Goal: Obtain resource: Obtain resource

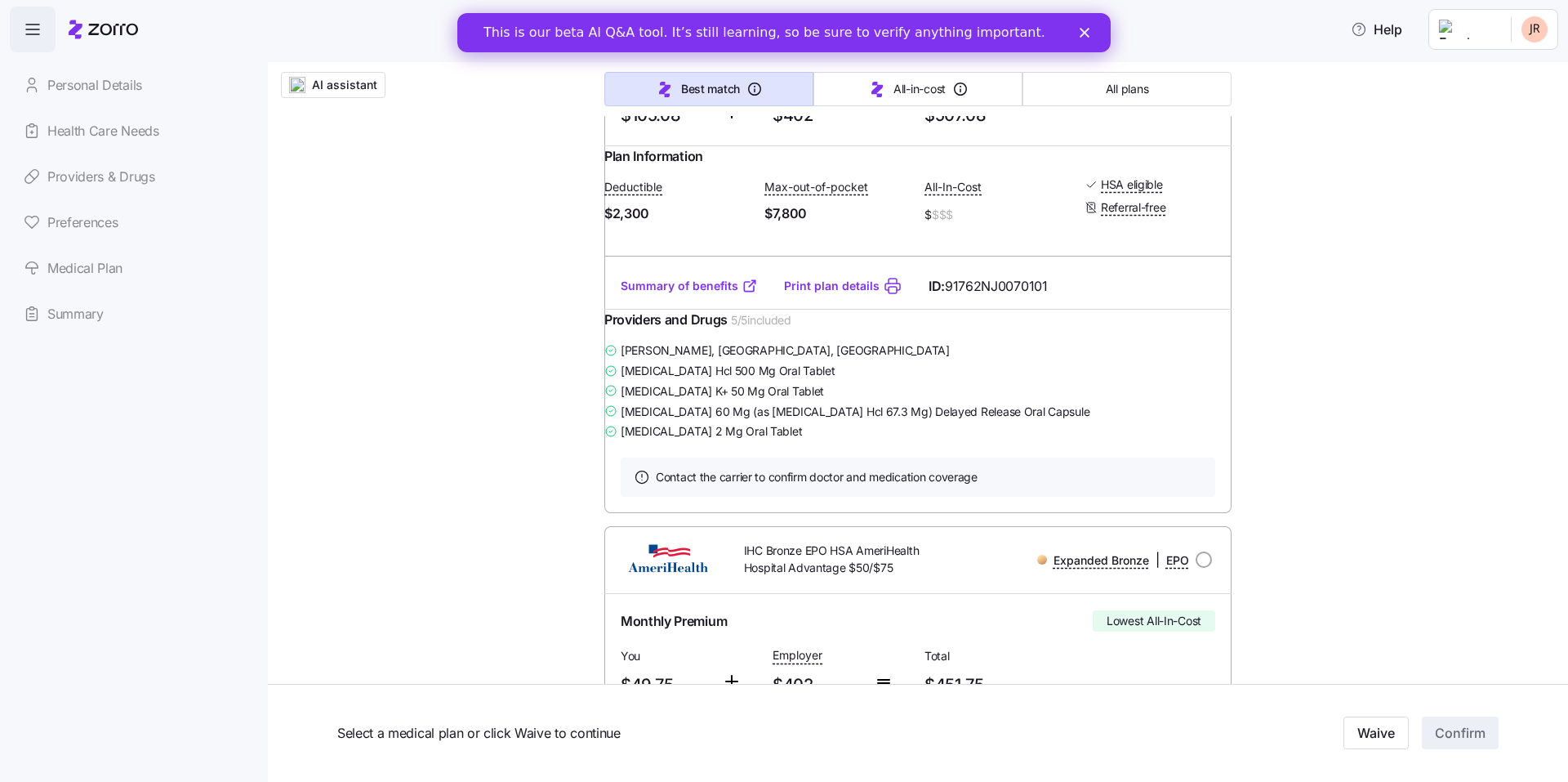
scroll to position [931, 0]
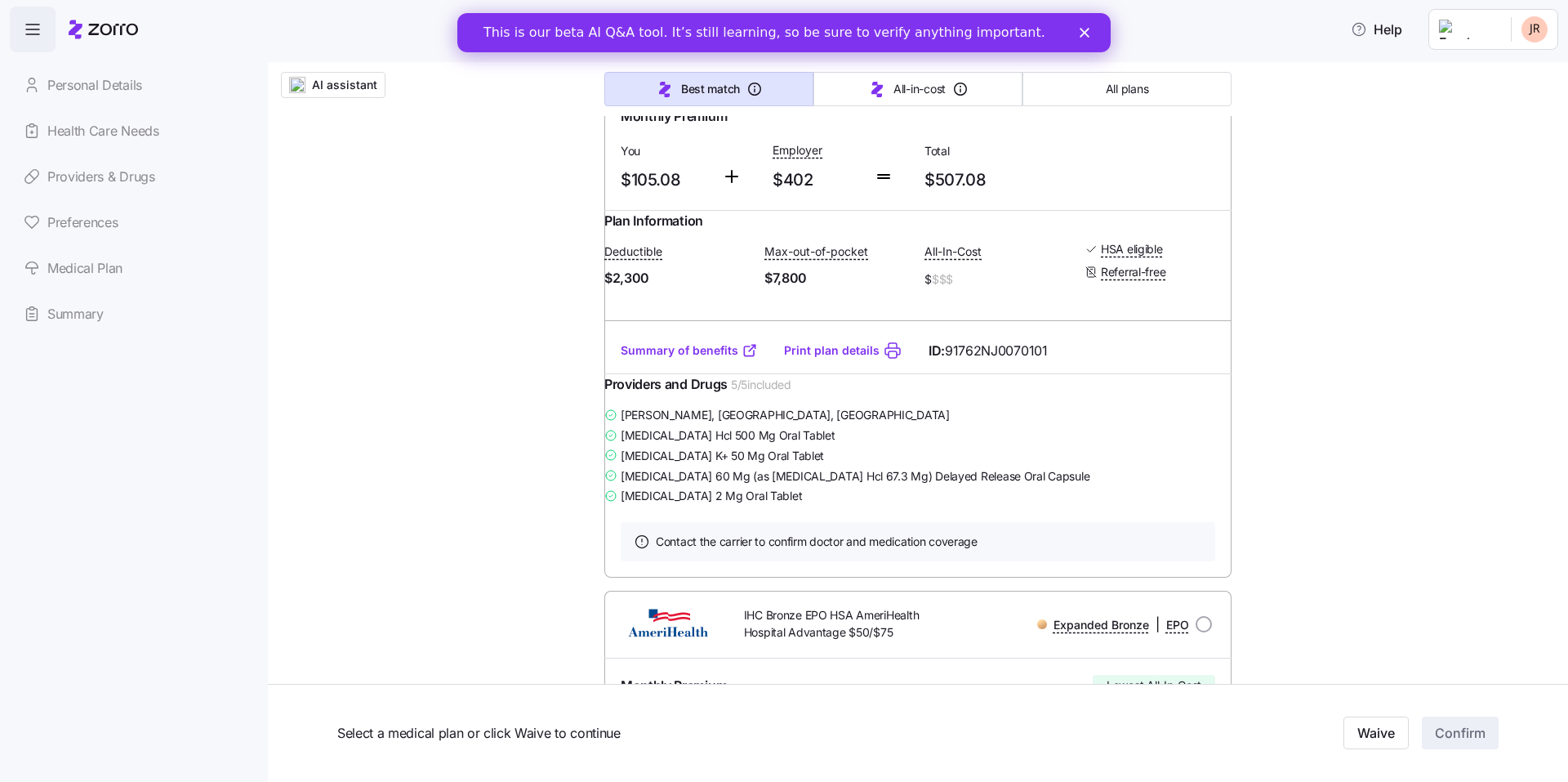
click at [830, 359] on link "Print plan details" at bounding box center [832, 351] width 95 height 17
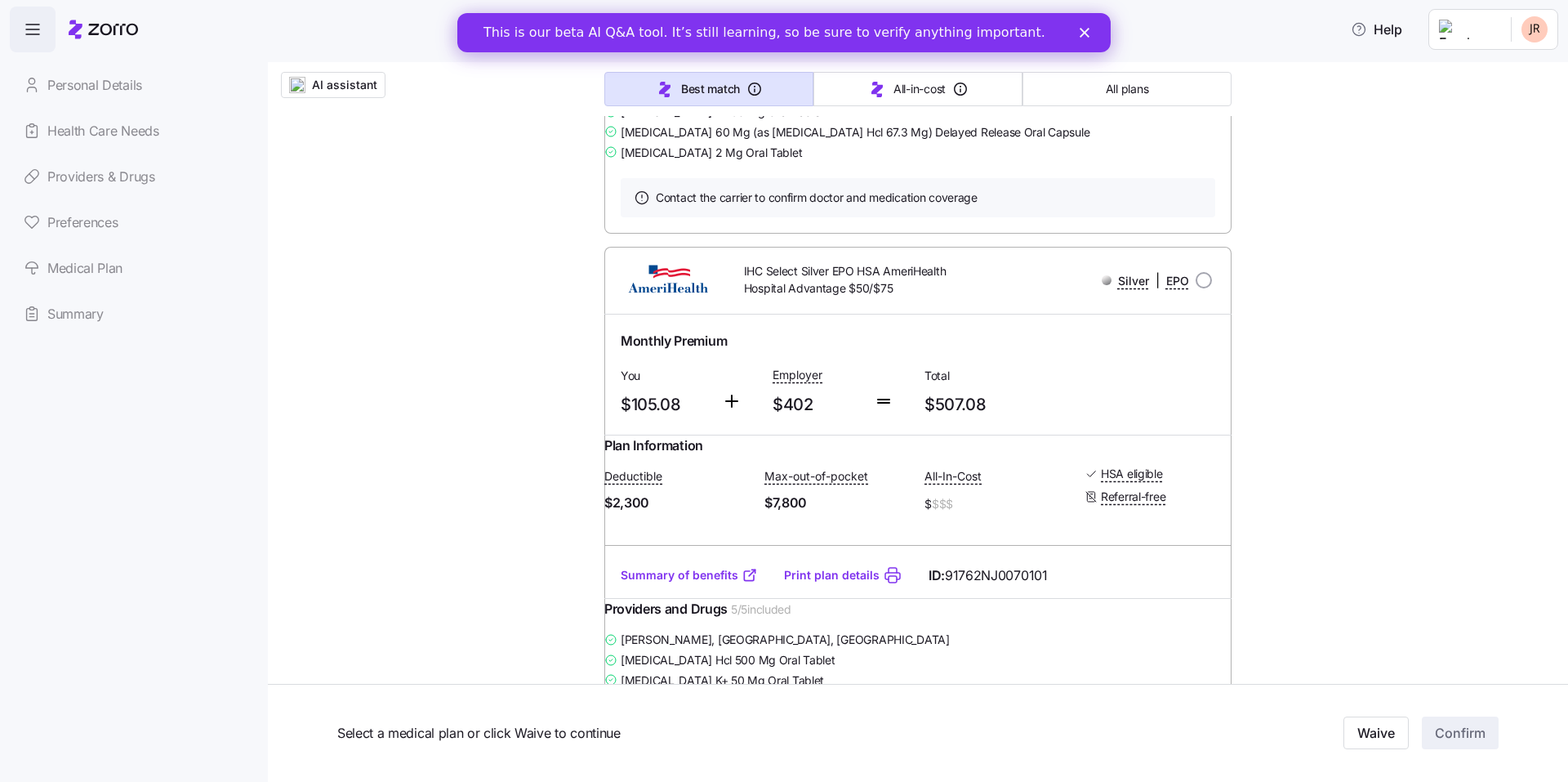
scroll to position [739, 0]
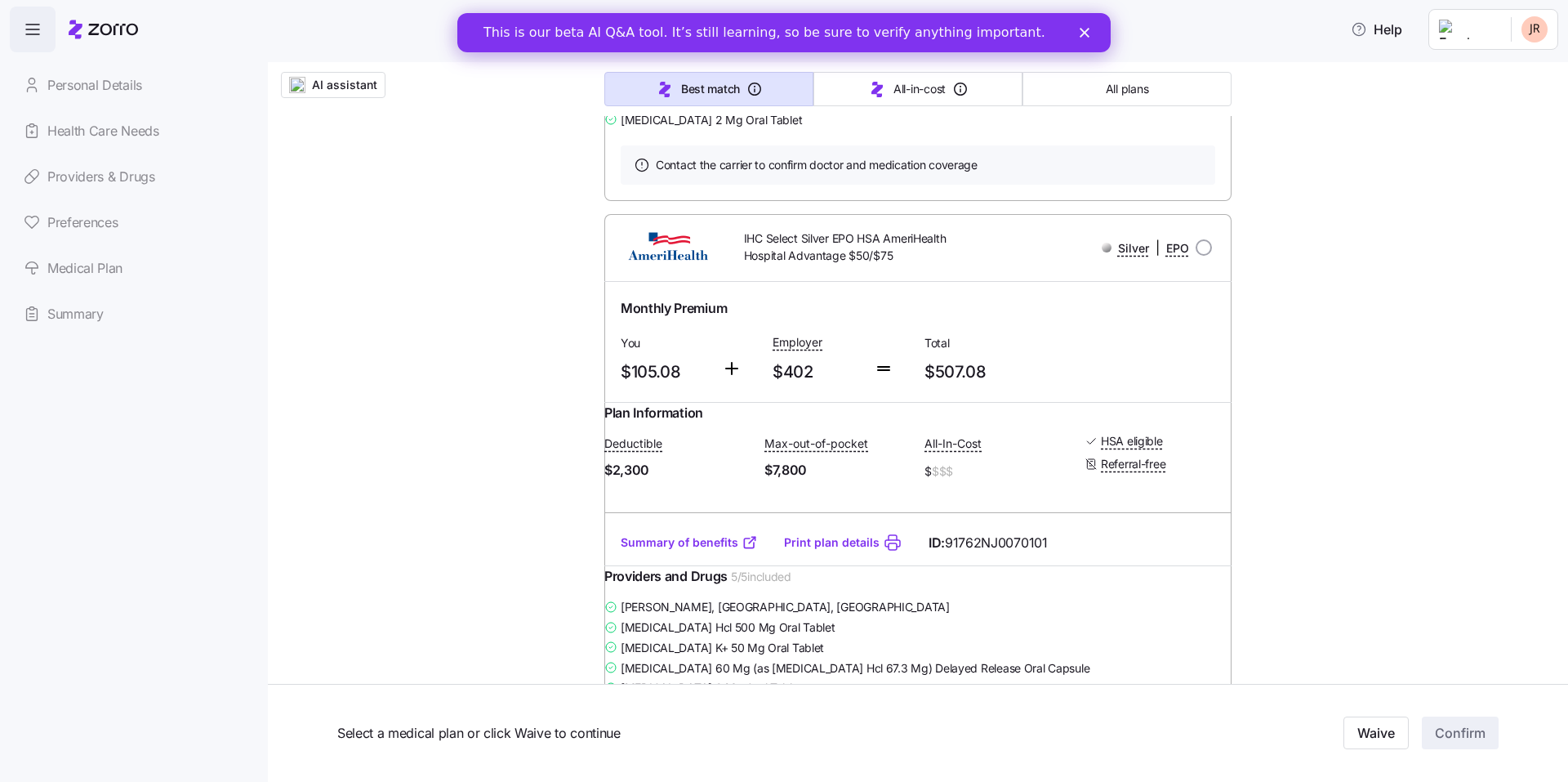
click at [827, 551] on link "Print plan details" at bounding box center [832, 543] width 95 height 17
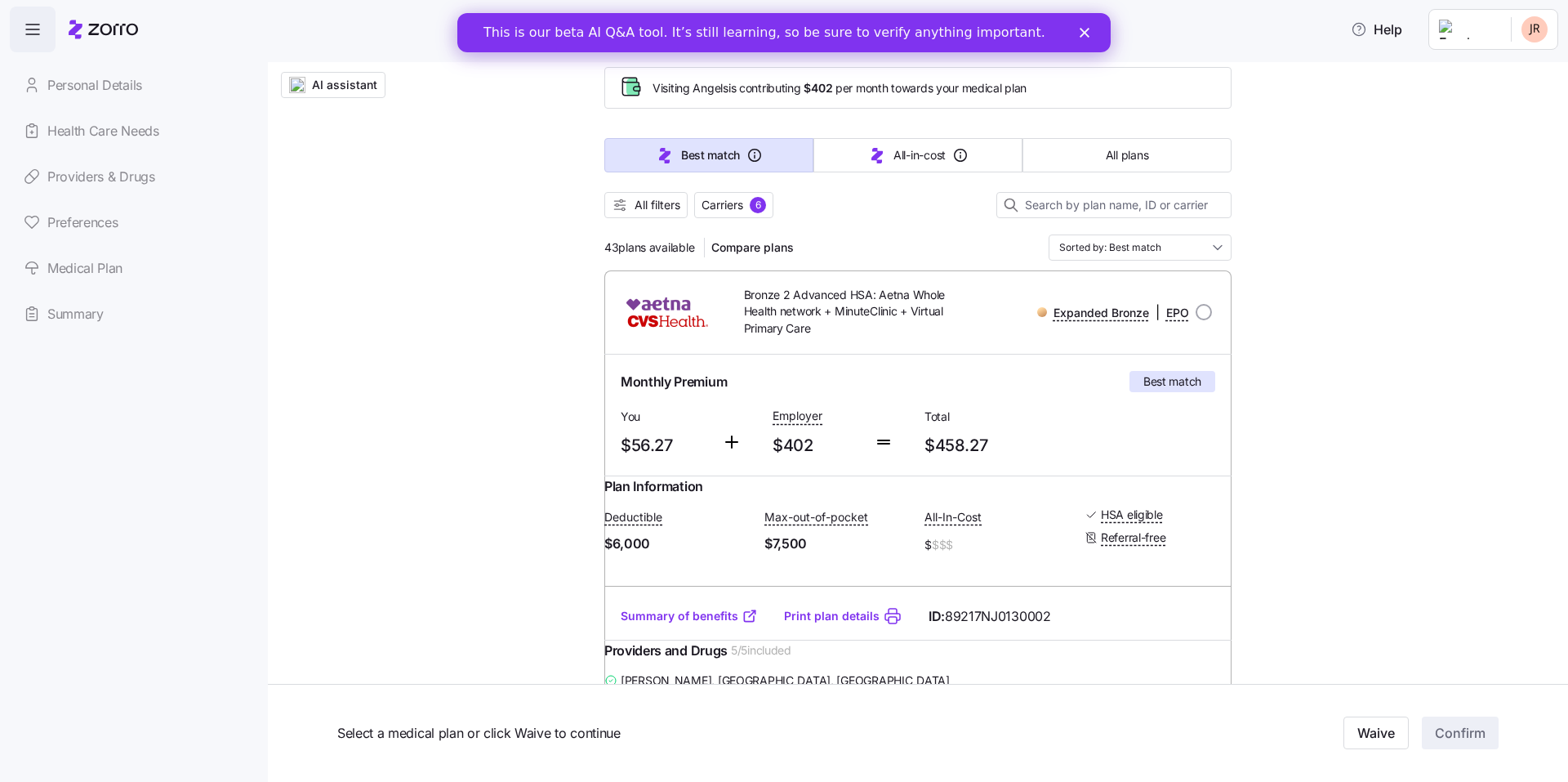
scroll to position [514, 0]
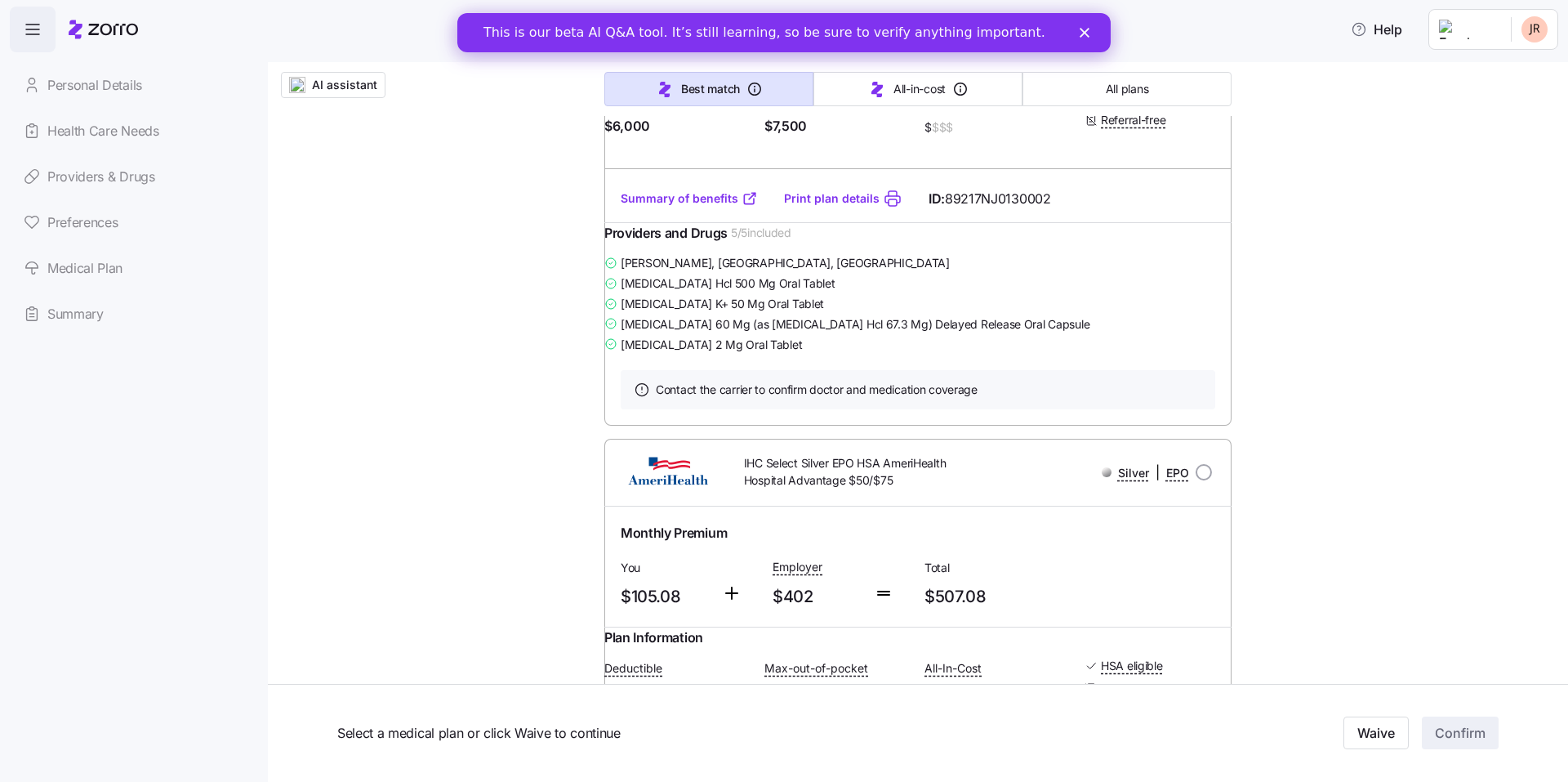
click at [809, 206] on link "Print plan details" at bounding box center [832, 199] width 95 height 17
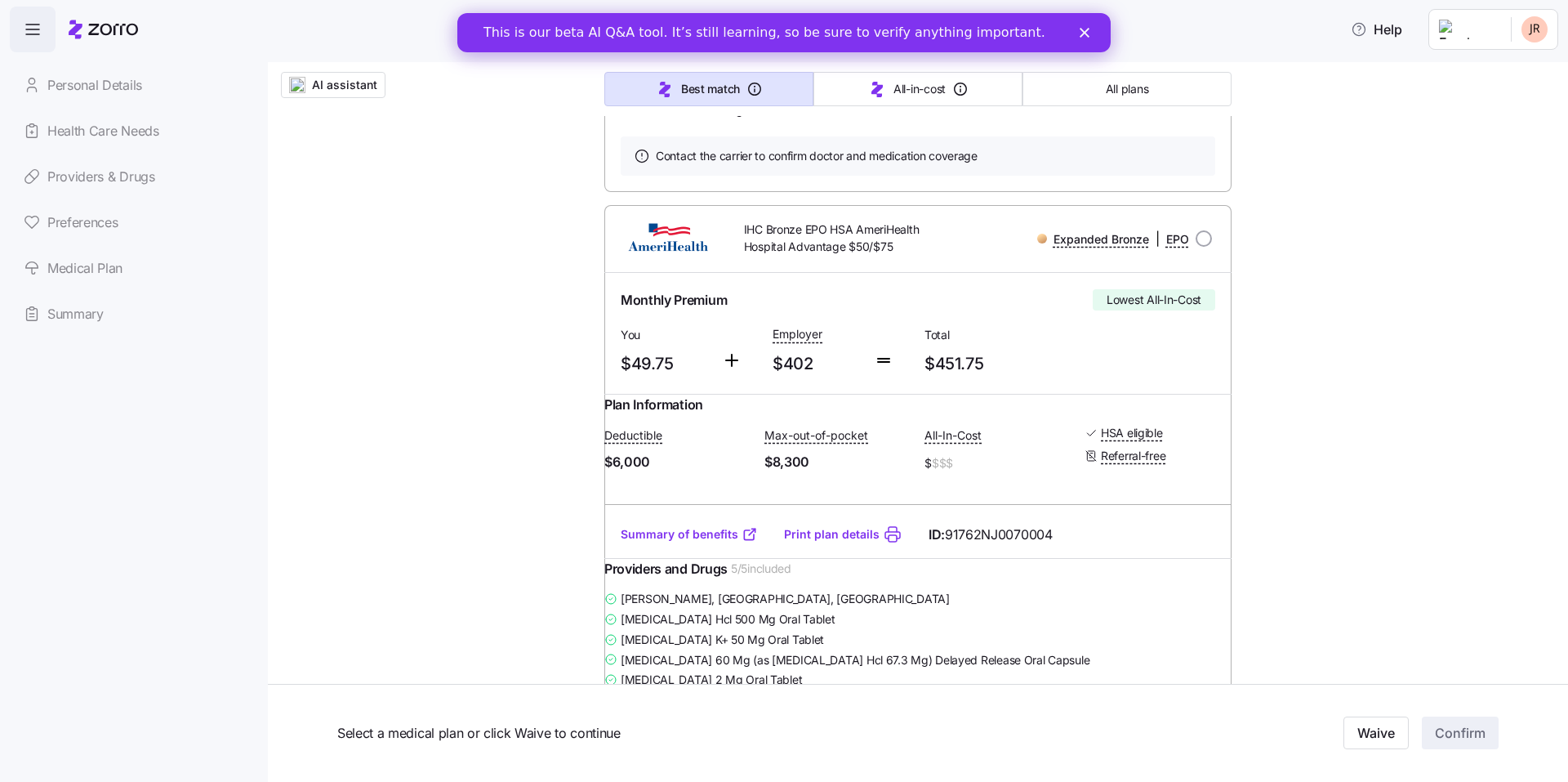
scroll to position [1670, 0]
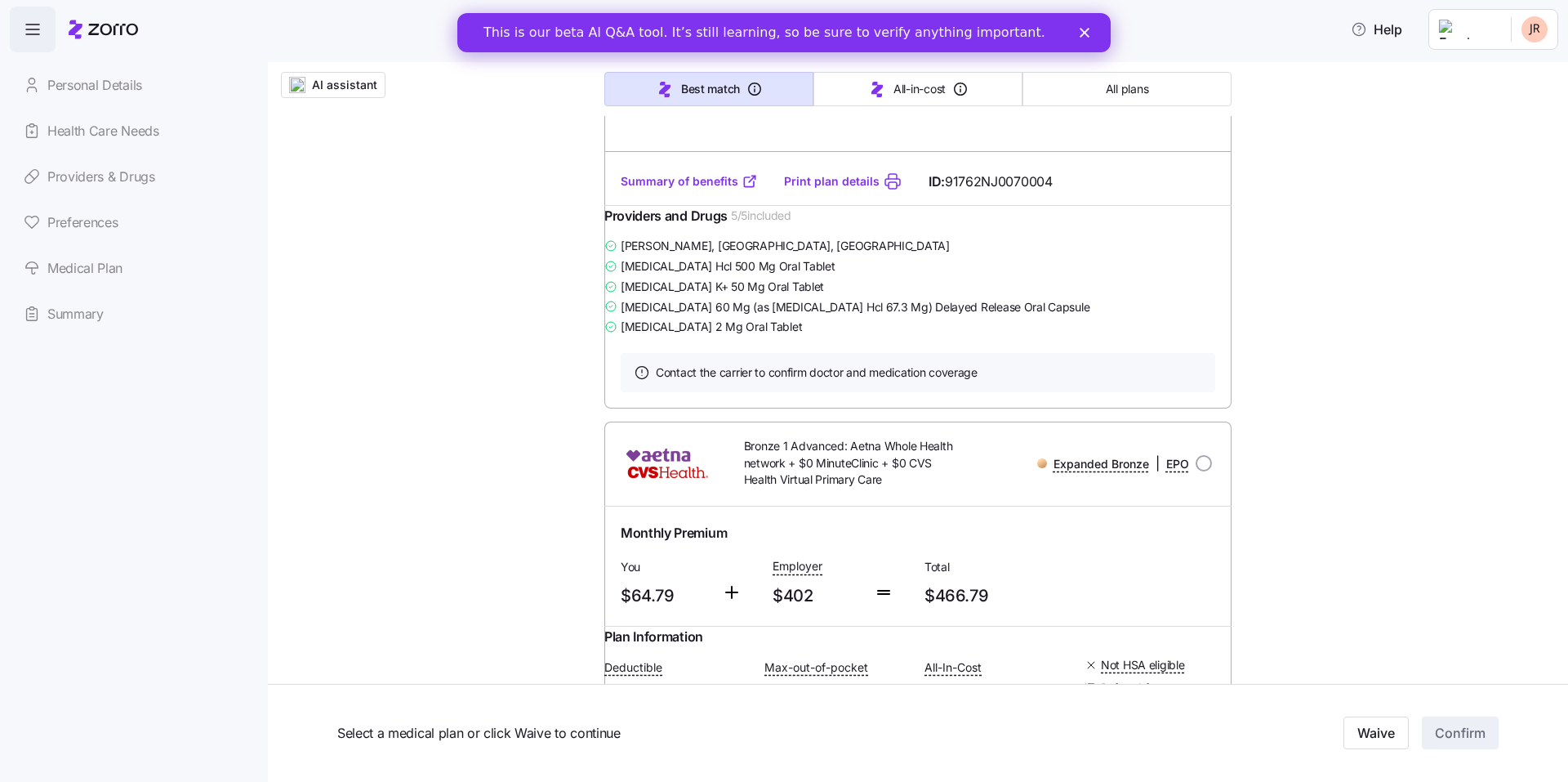
click at [824, 190] on link "Print plan details" at bounding box center [832, 181] width 95 height 17
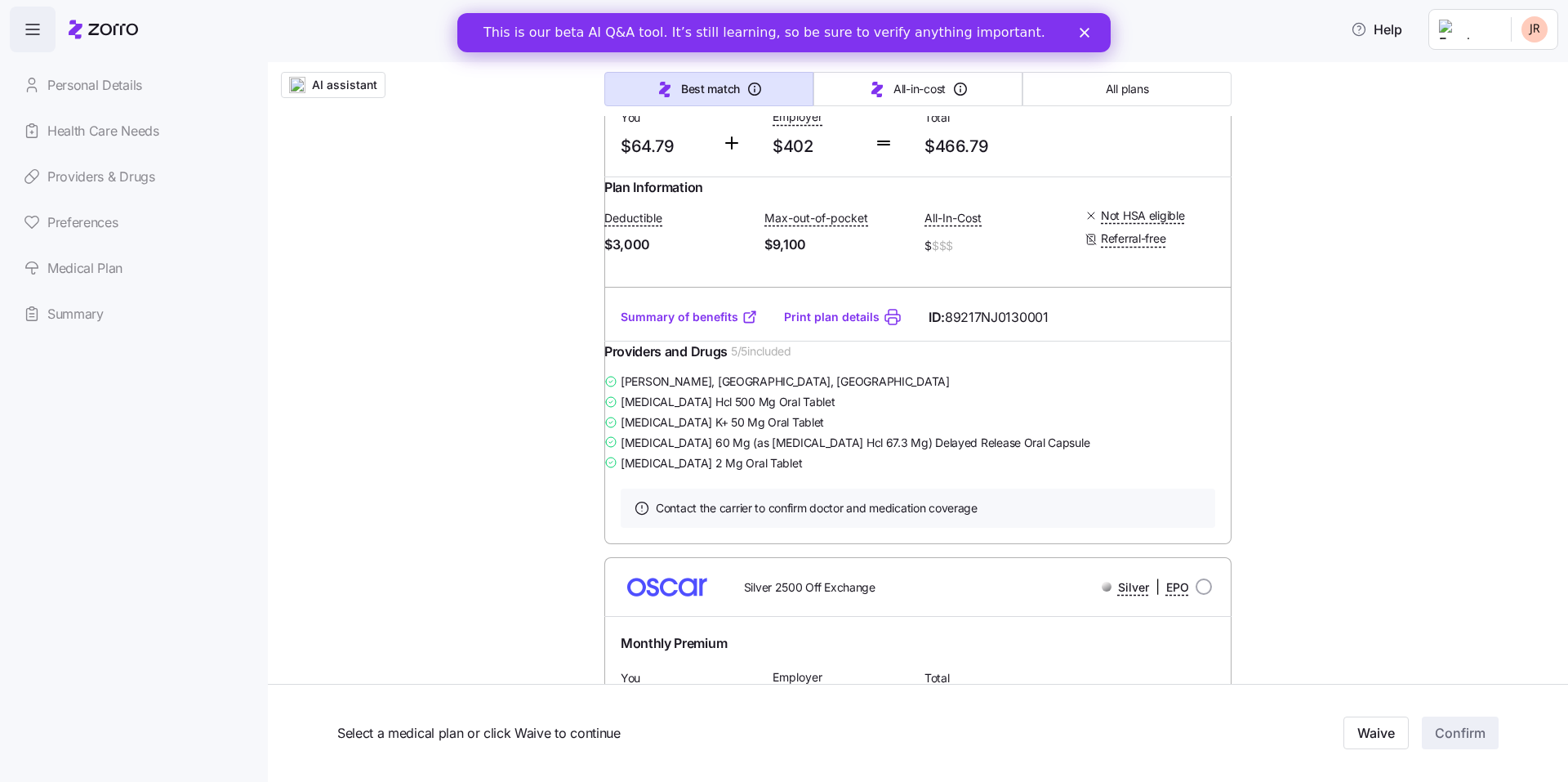
scroll to position [2151, 0]
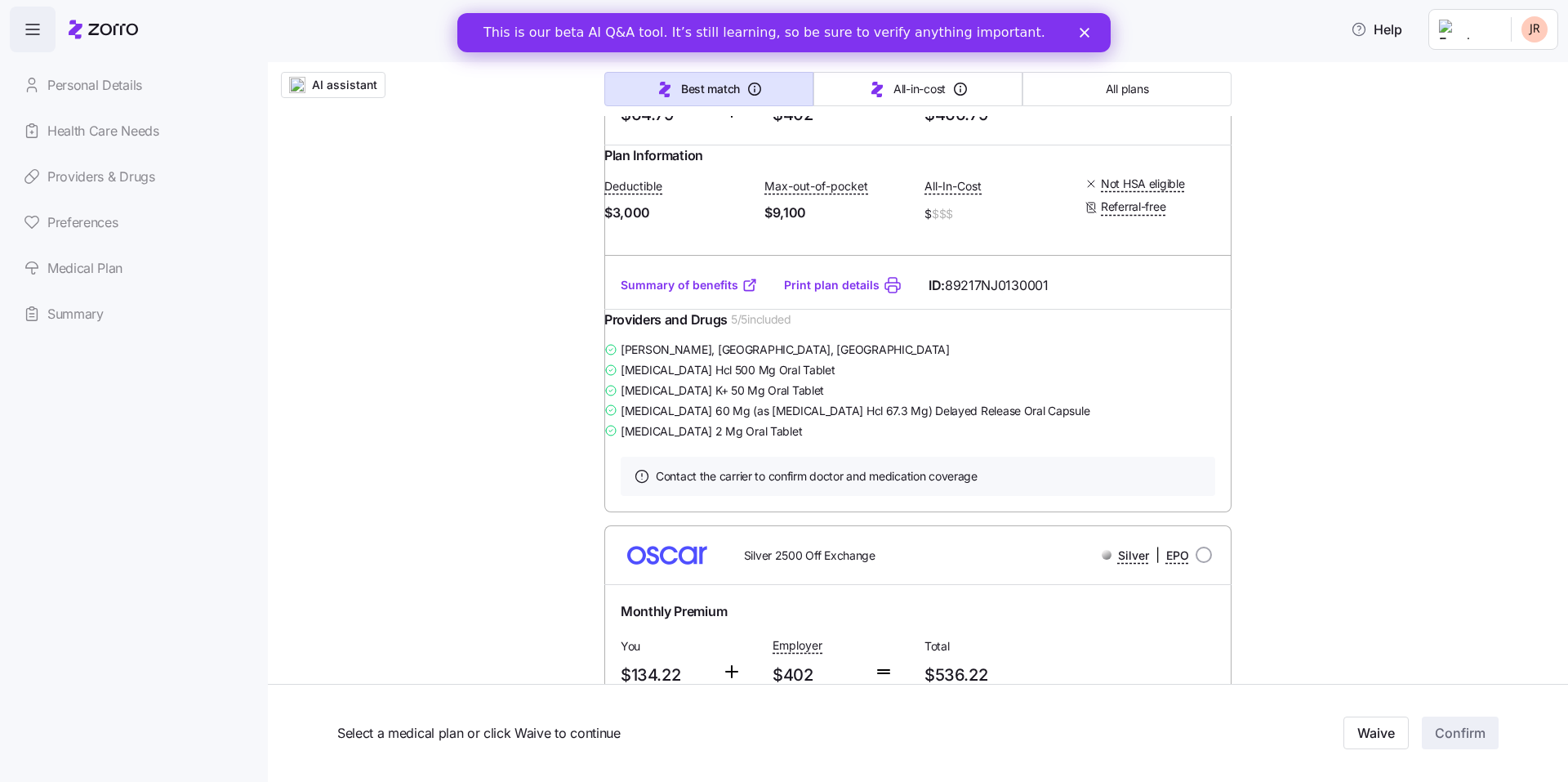
click at [804, 293] on link "Print plan details" at bounding box center [832, 285] width 95 height 17
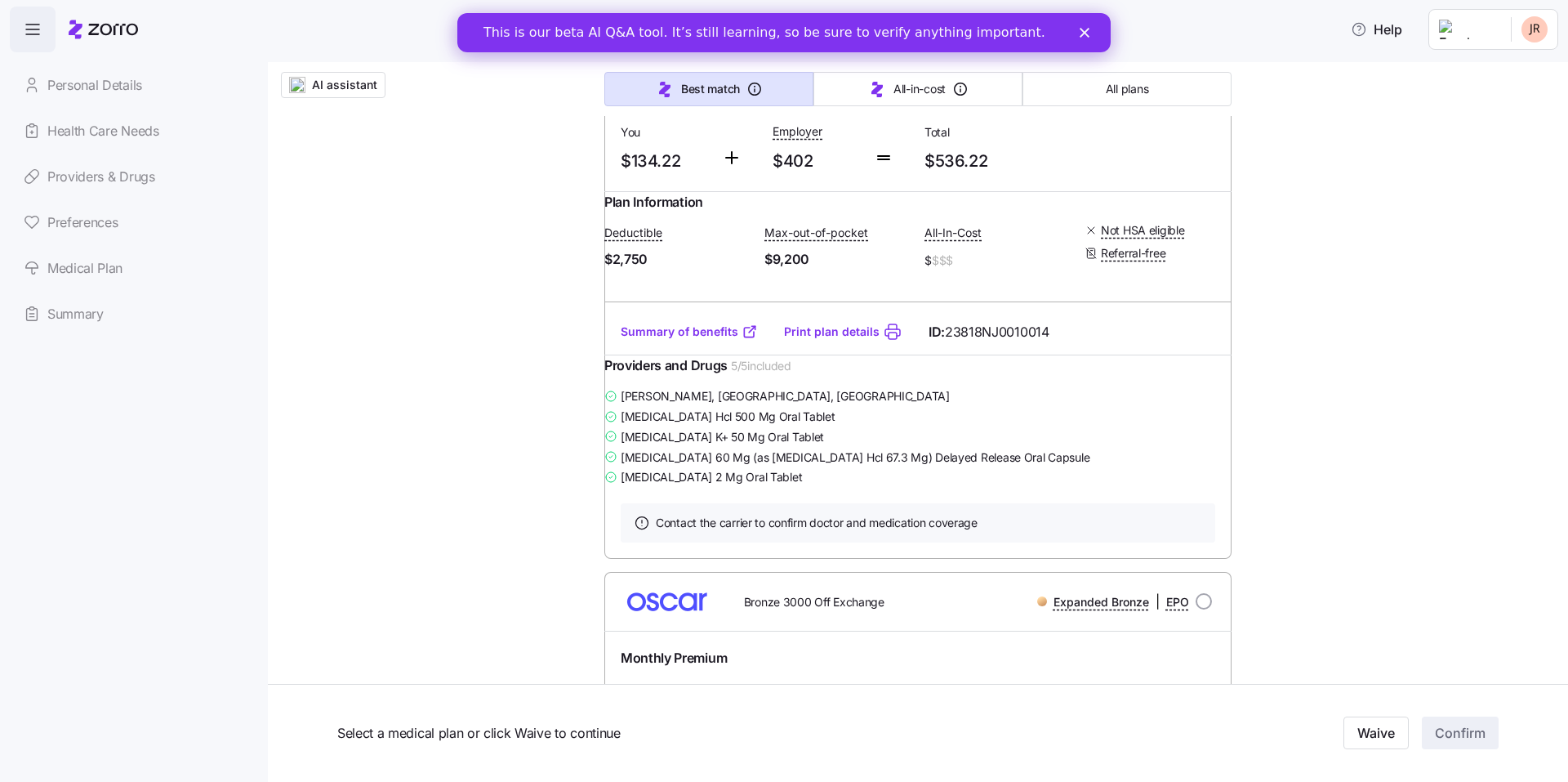
scroll to position [2633, 0]
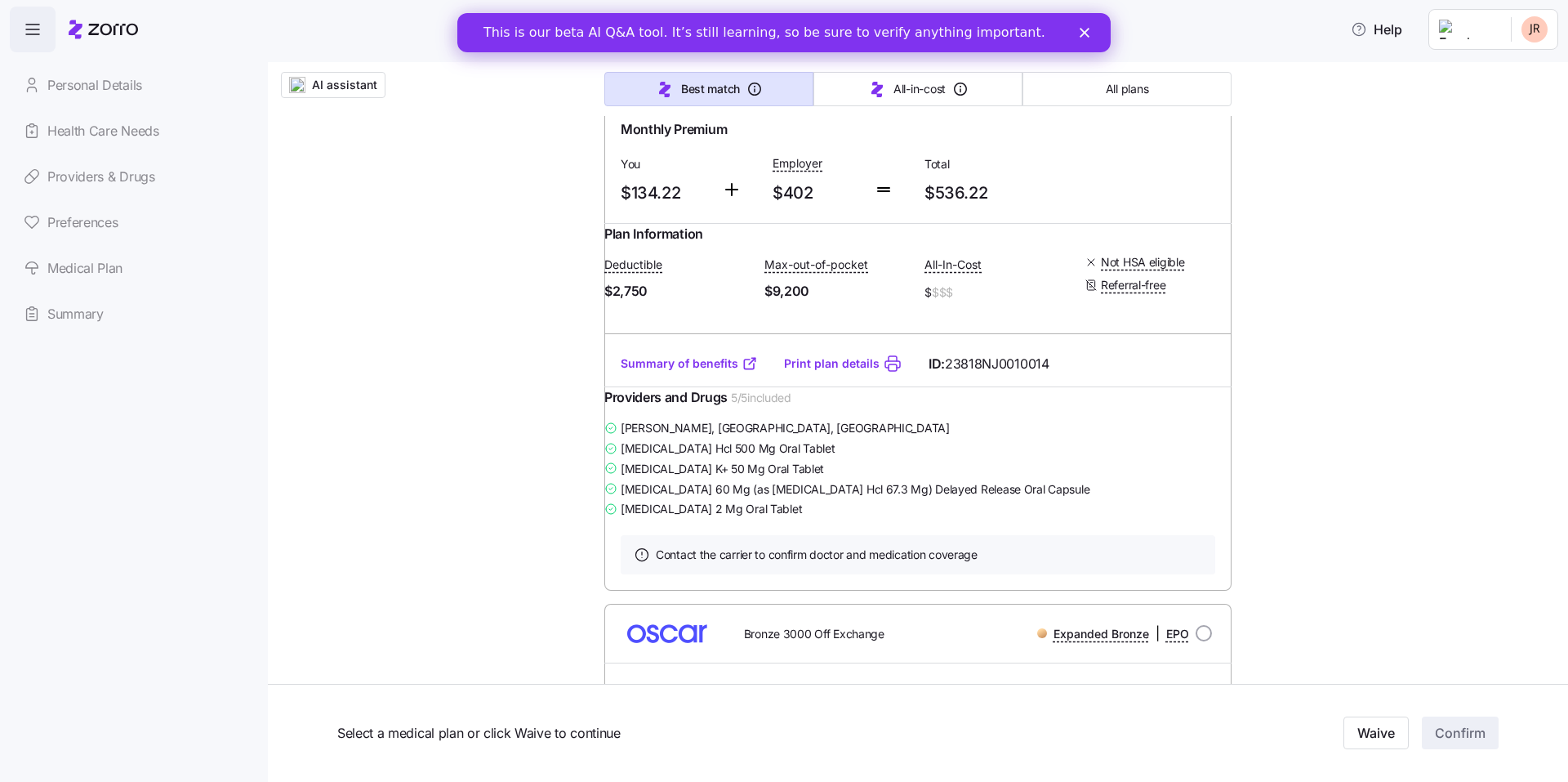
click at [828, 372] on link "Print plan details" at bounding box center [832, 364] width 95 height 17
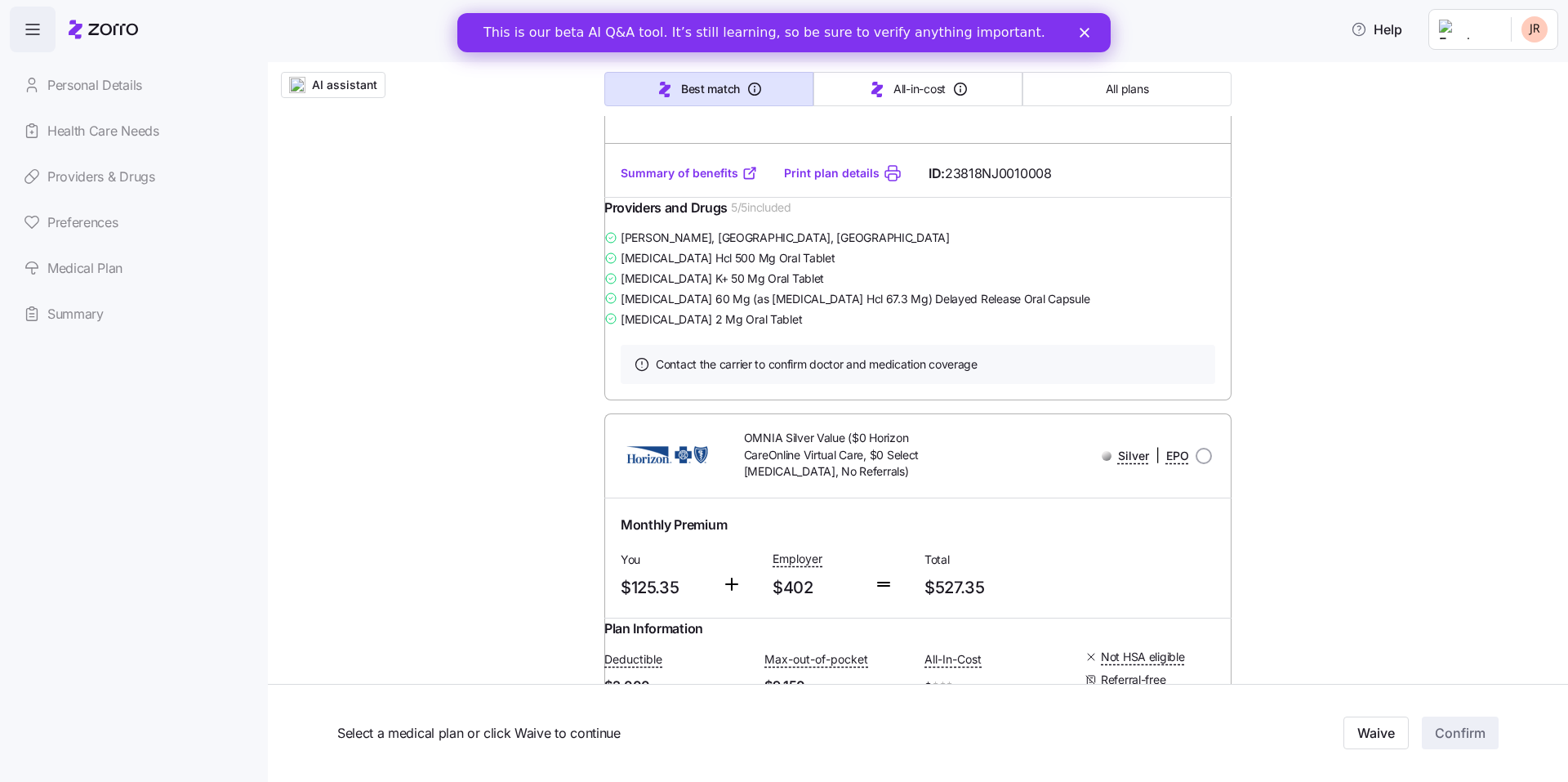
scroll to position [5105, 0]
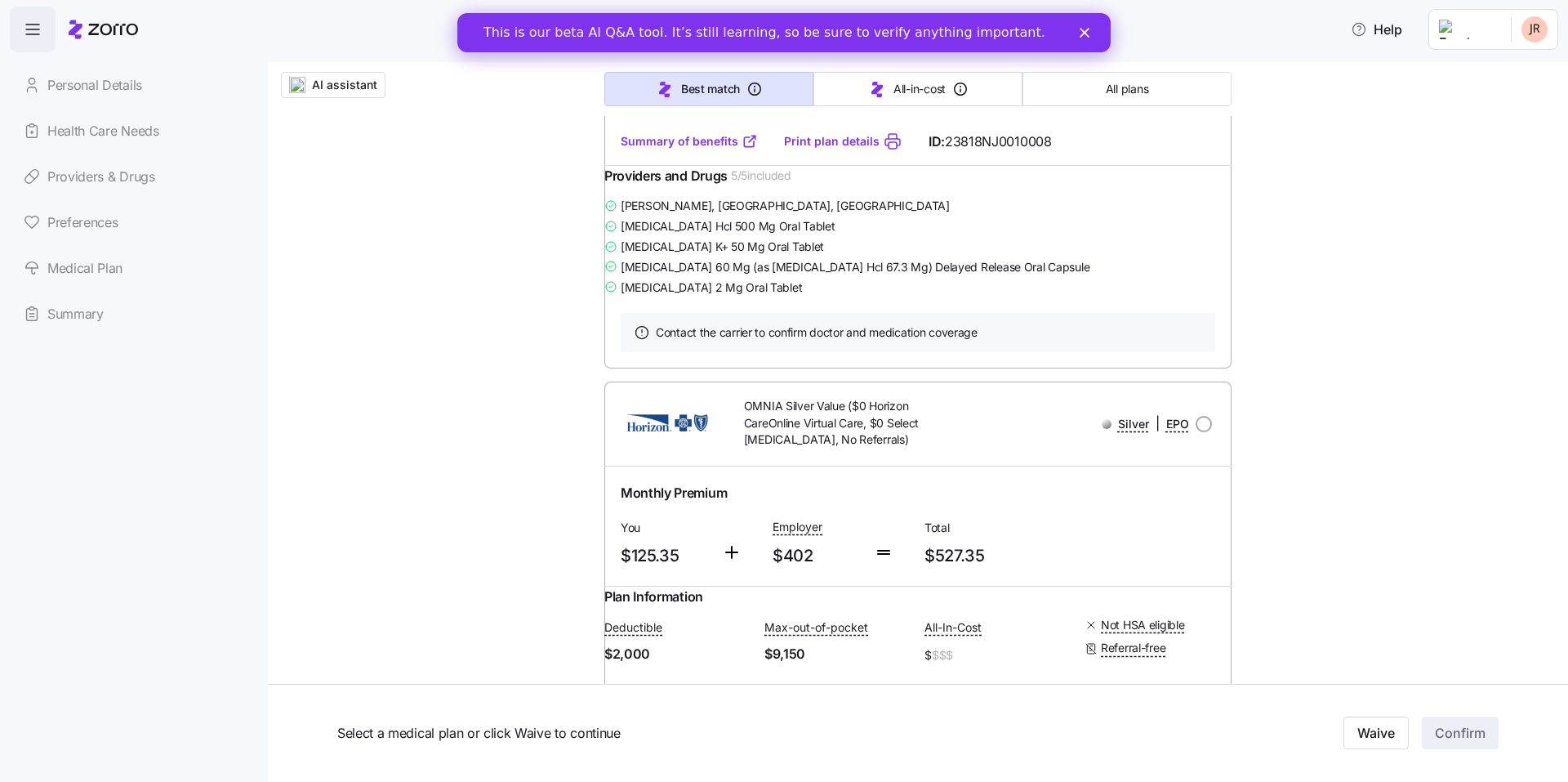
click at [845, 150] on link "Print plan details" at bounding box center [832, 142] width 95 height 17
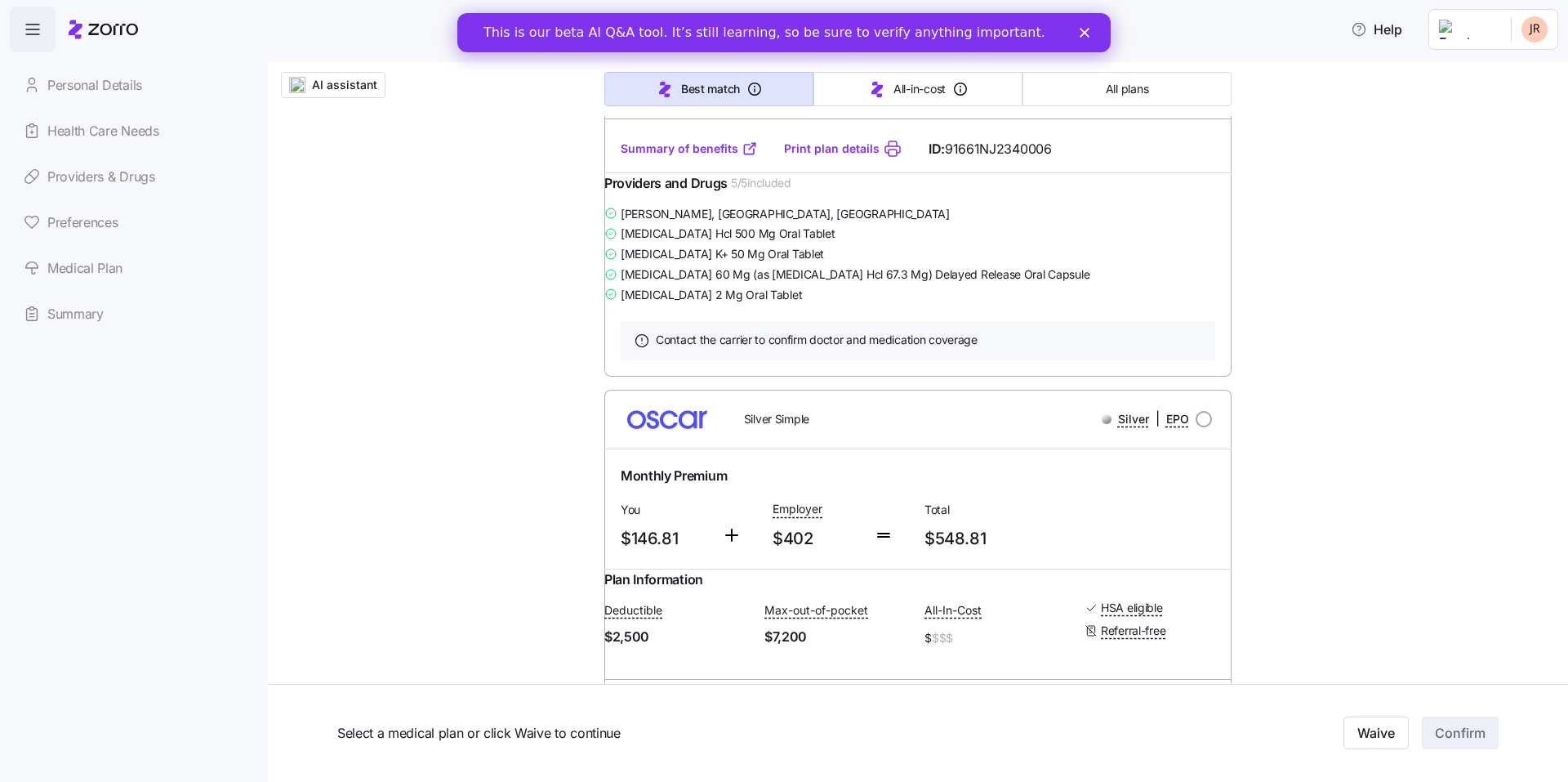
scroll to position [5747, 0]
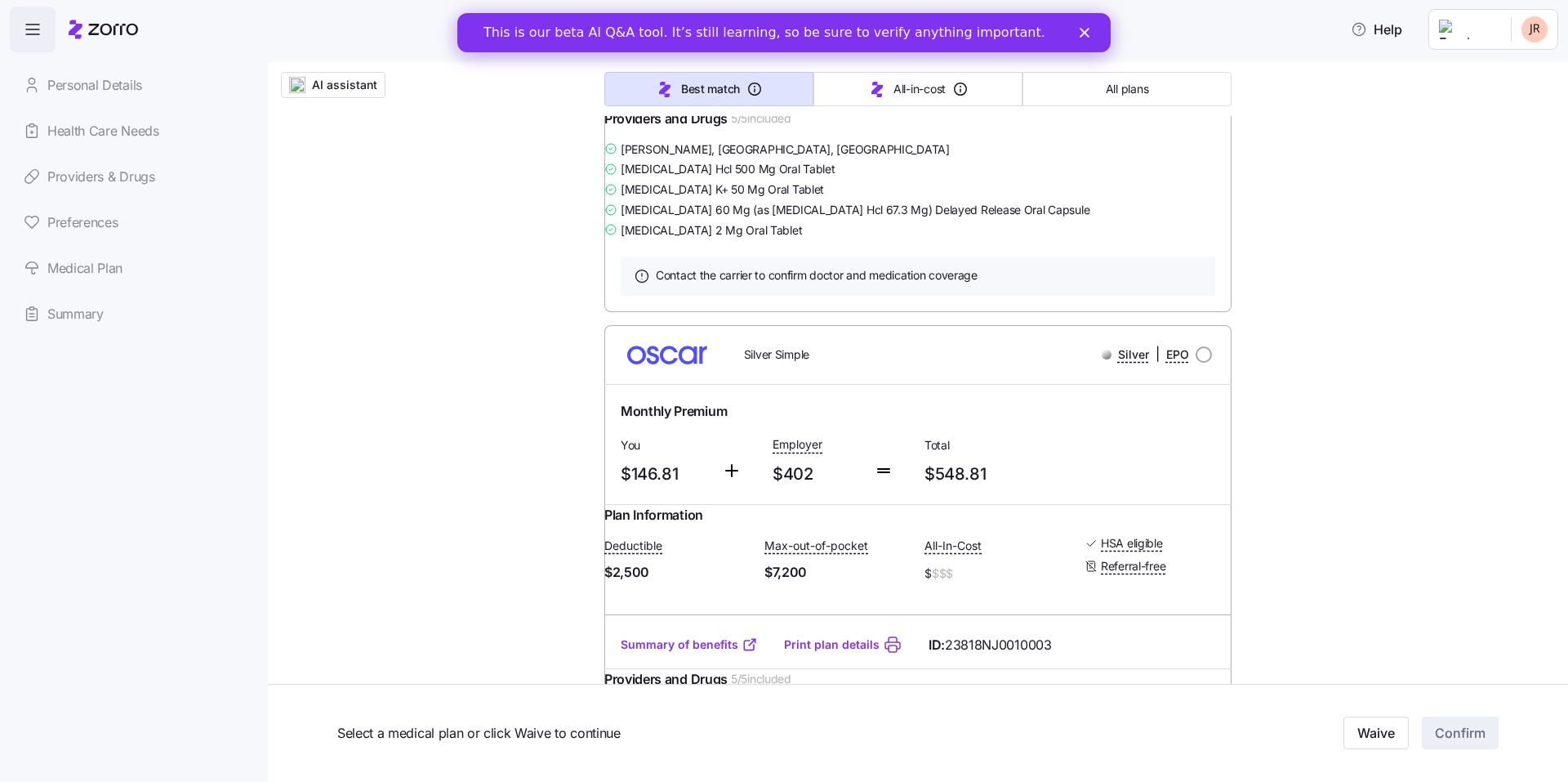
click at [797, 93] on link "Print plan details" at bounding box center [832, 84] width 95 height 17
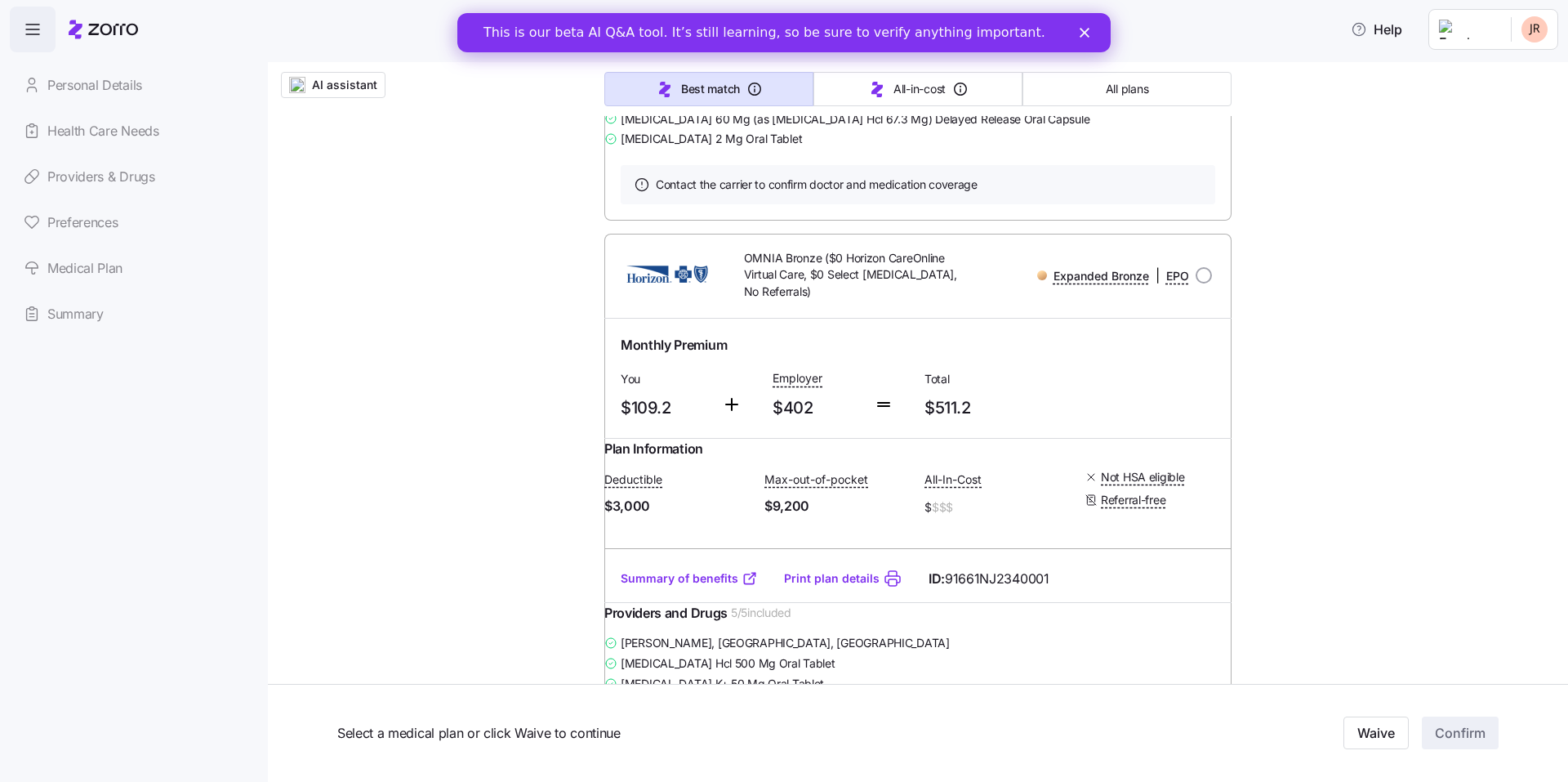
scroll to position [6903, 0]
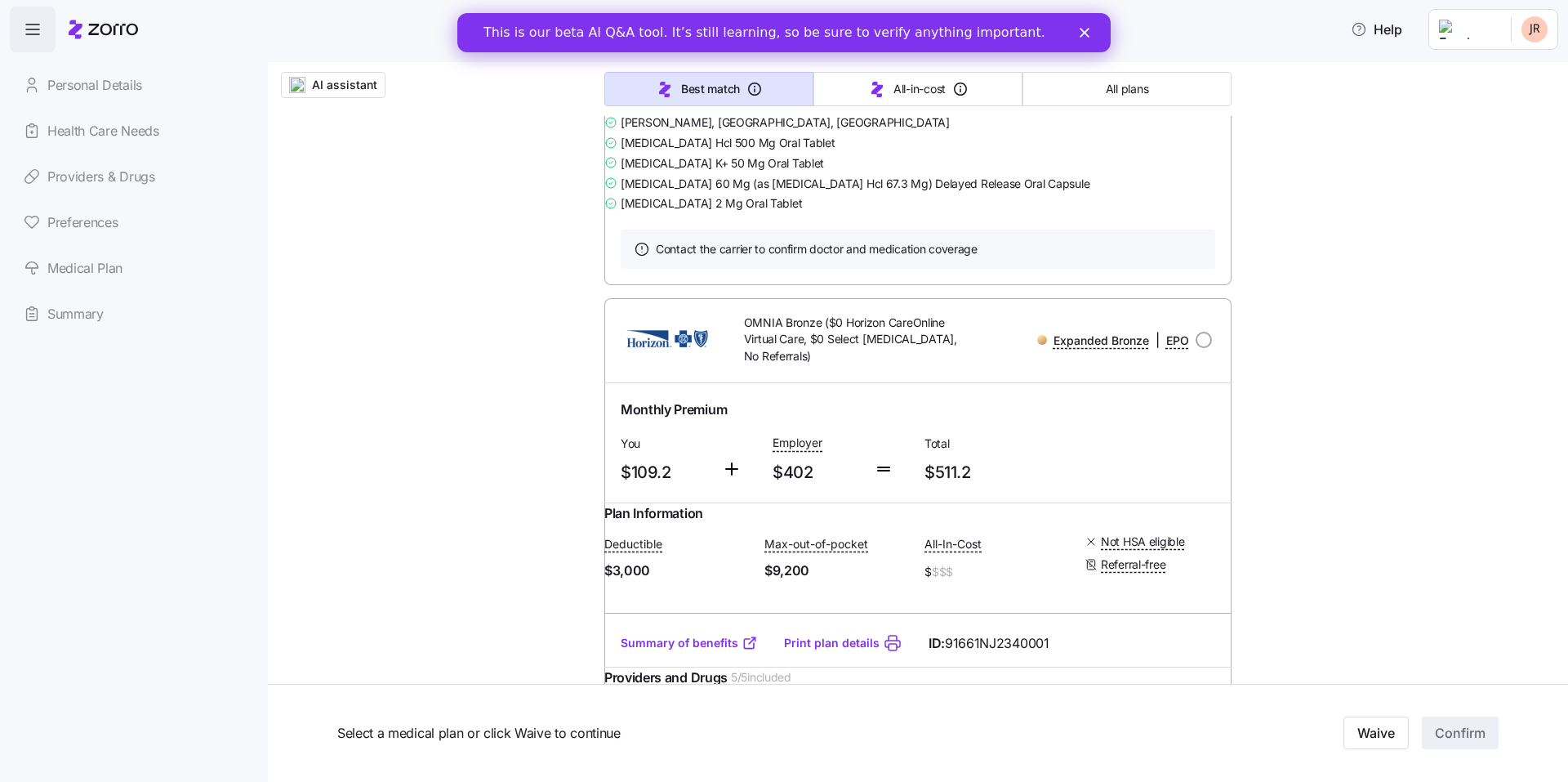
click at [800, 67] on link "Print plan details" at bounding box center [832, 58] width 95 height 17
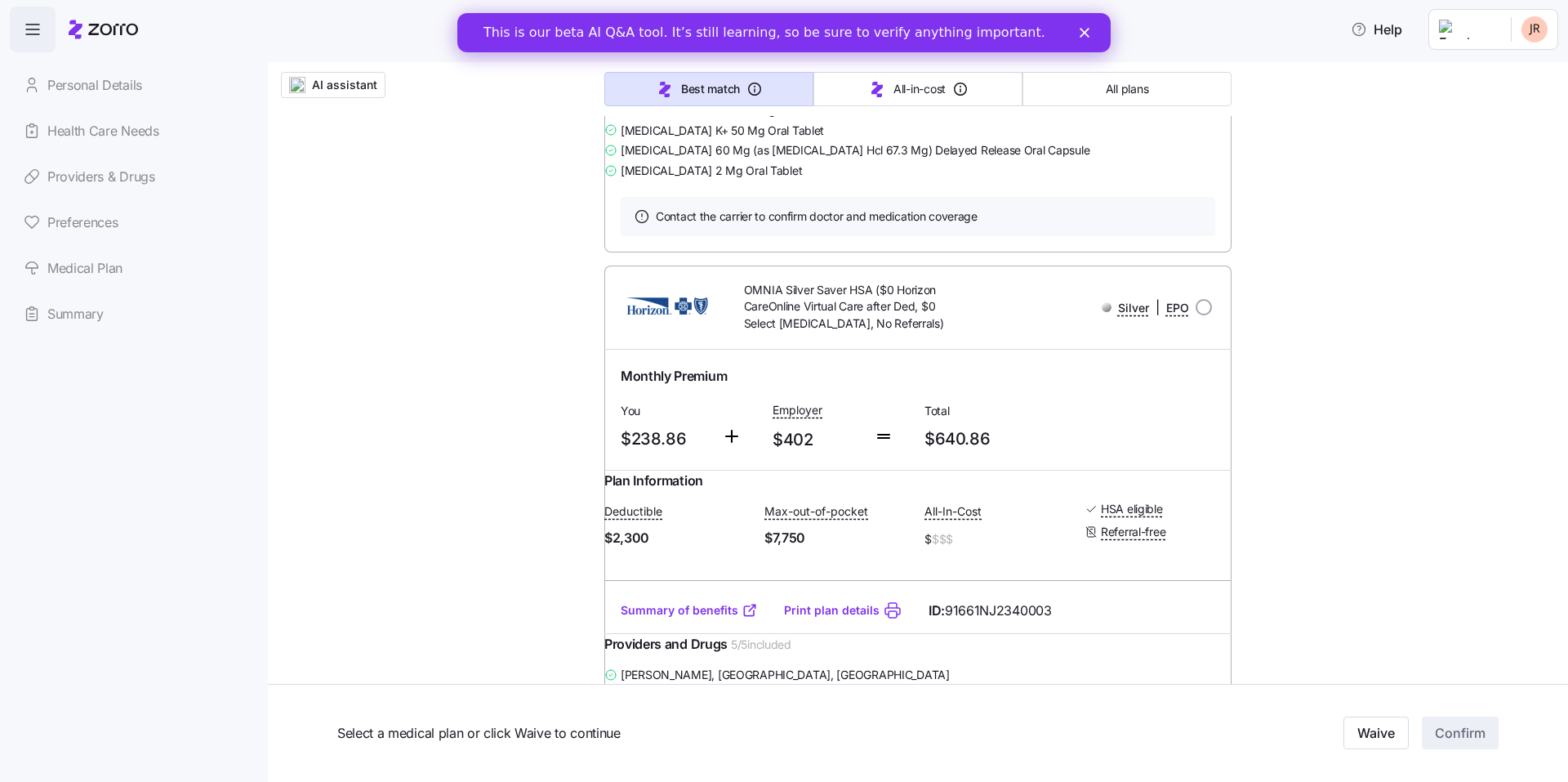
scroll to position [11462, 0]
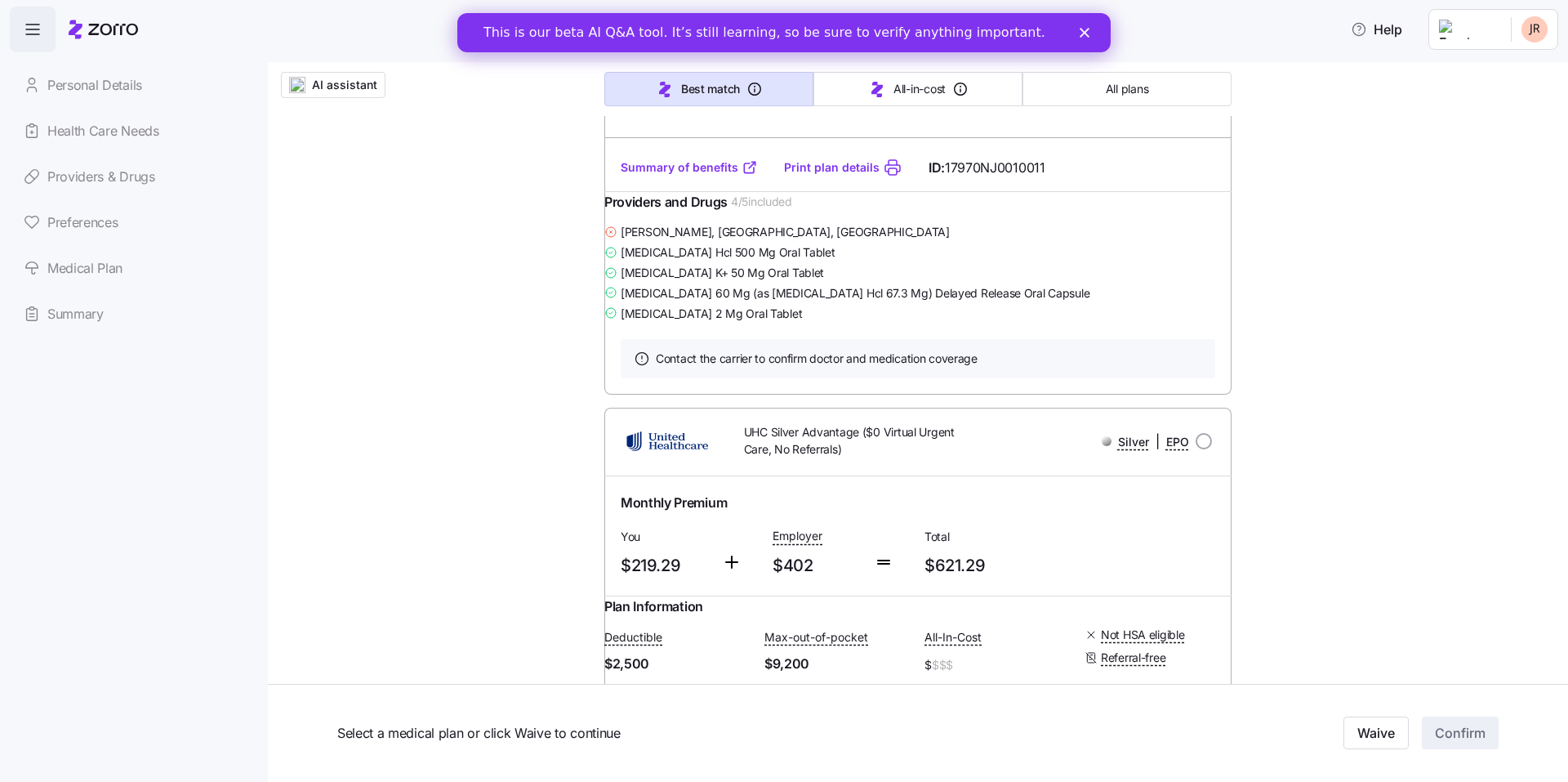
scroll to position [20067, 0]
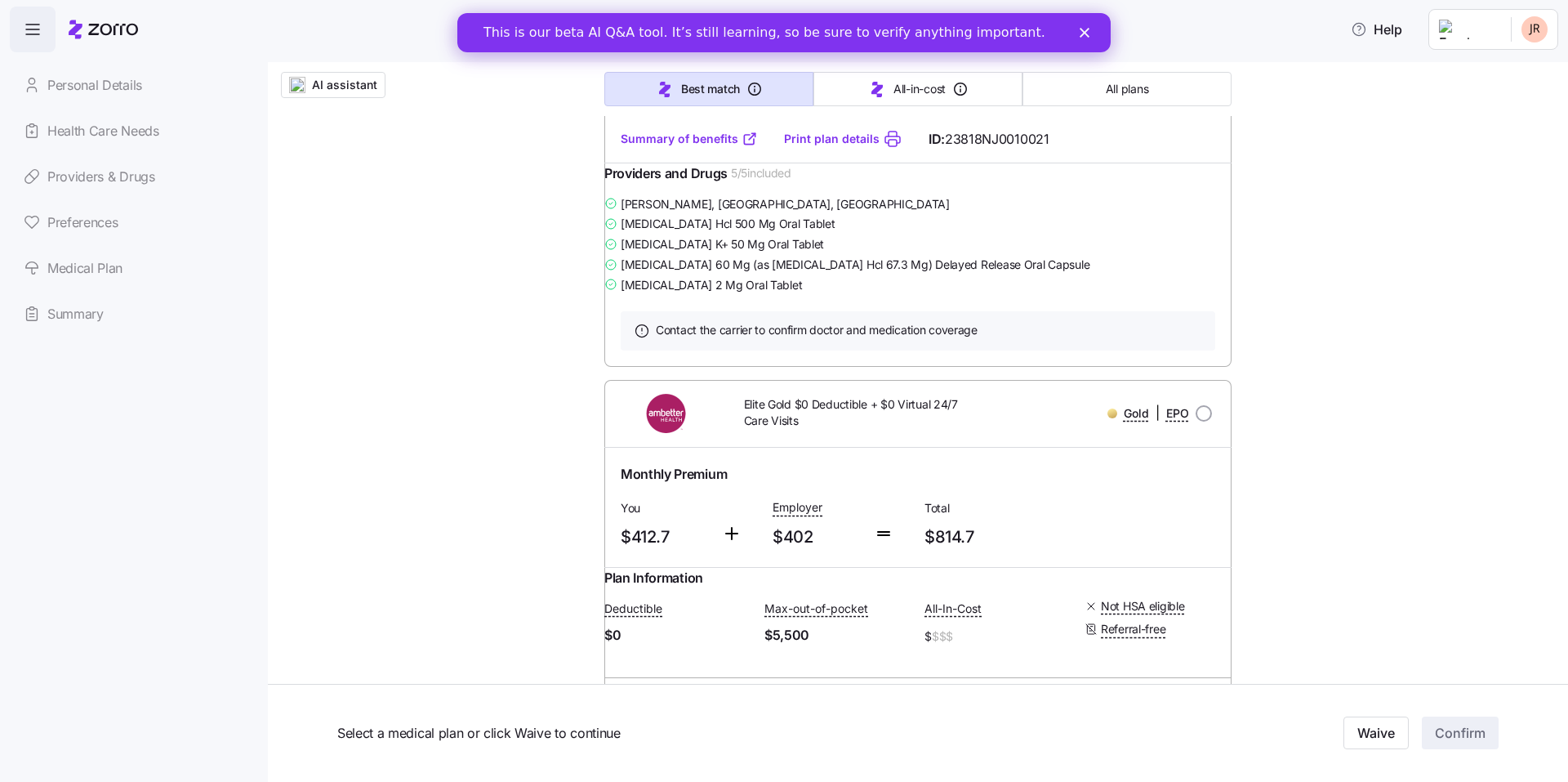
scroll to position [19396, 0]
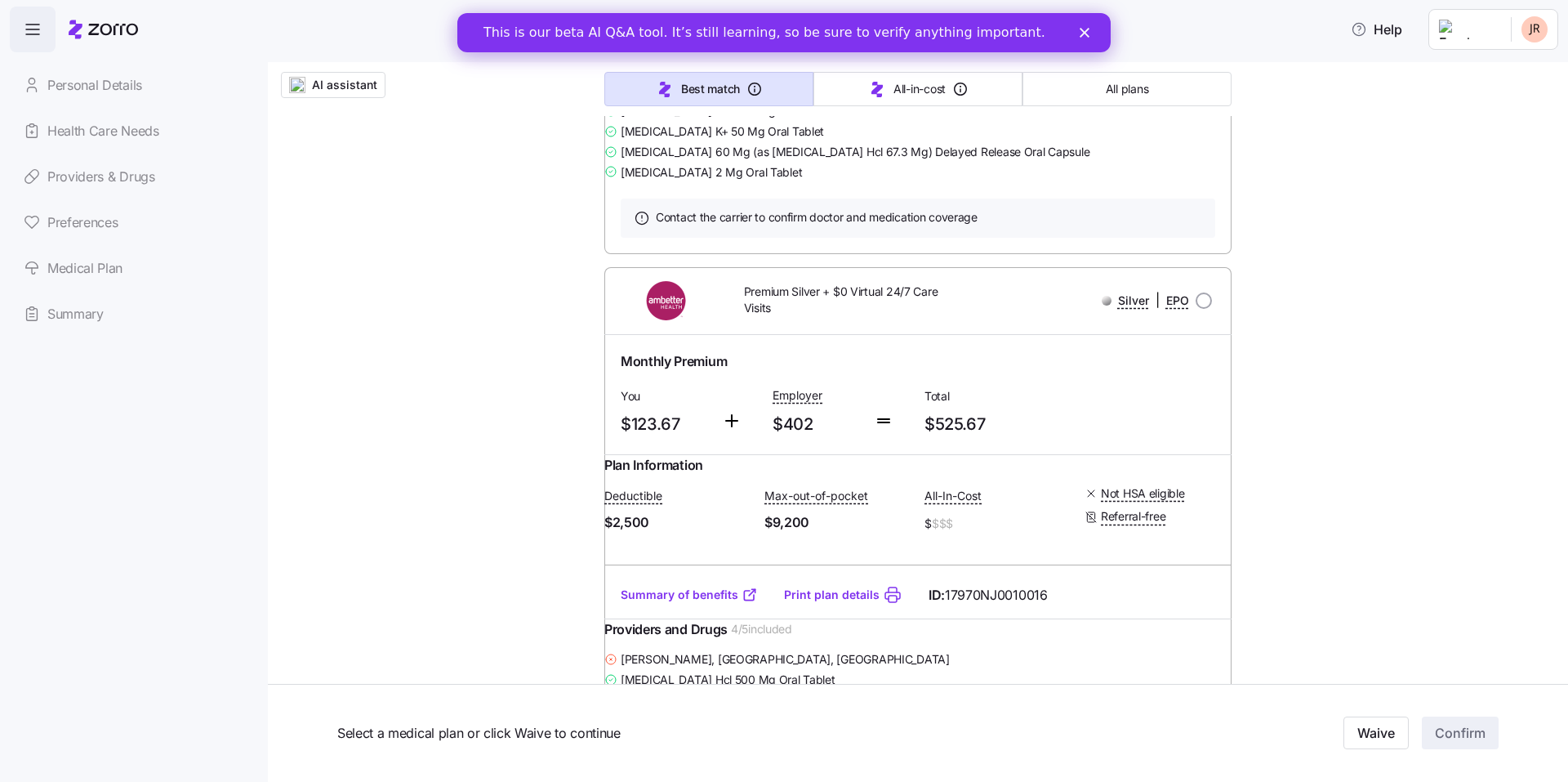
scroll to position [13263, 0]
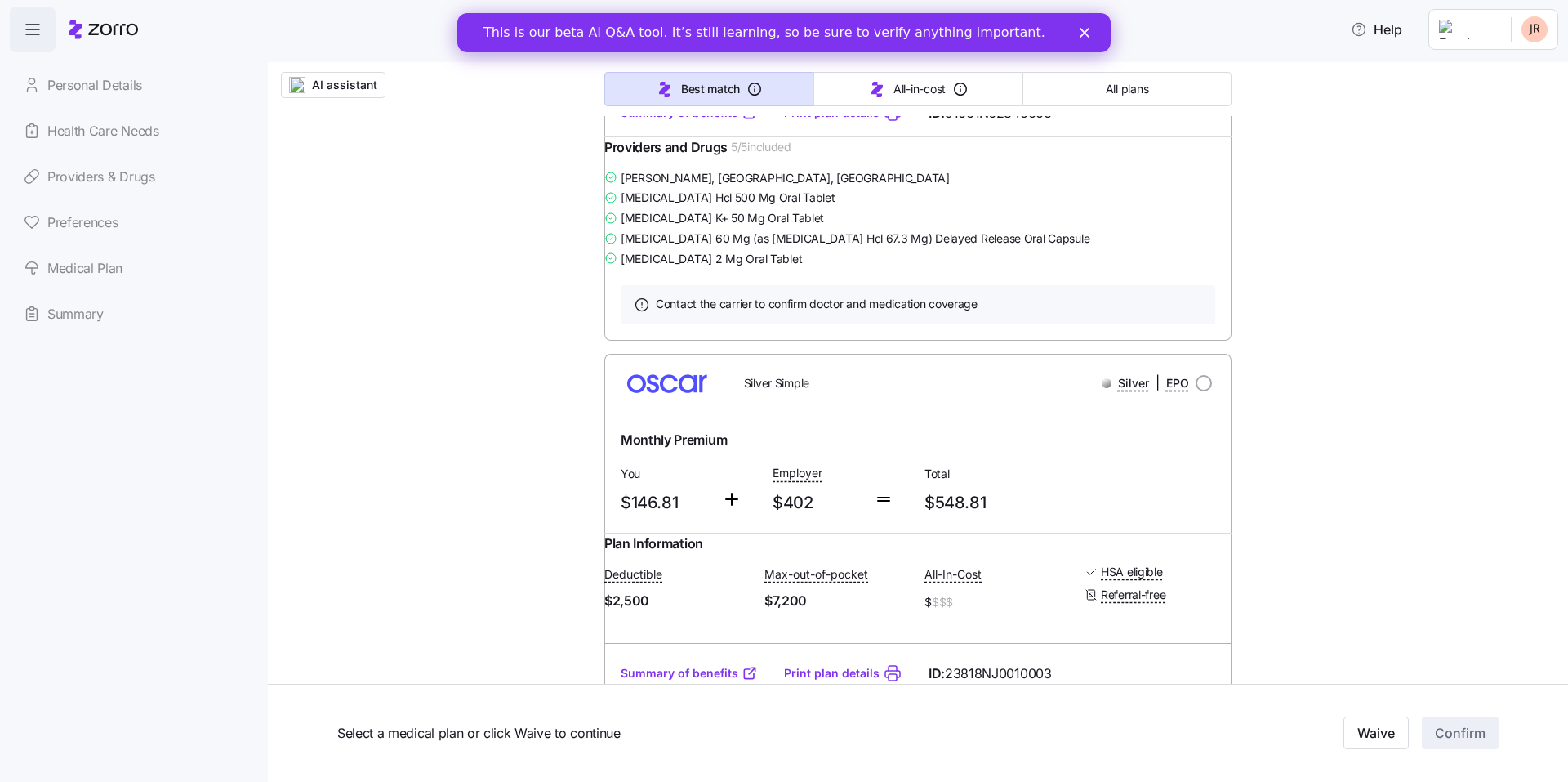
scroll to position [5687, 0]
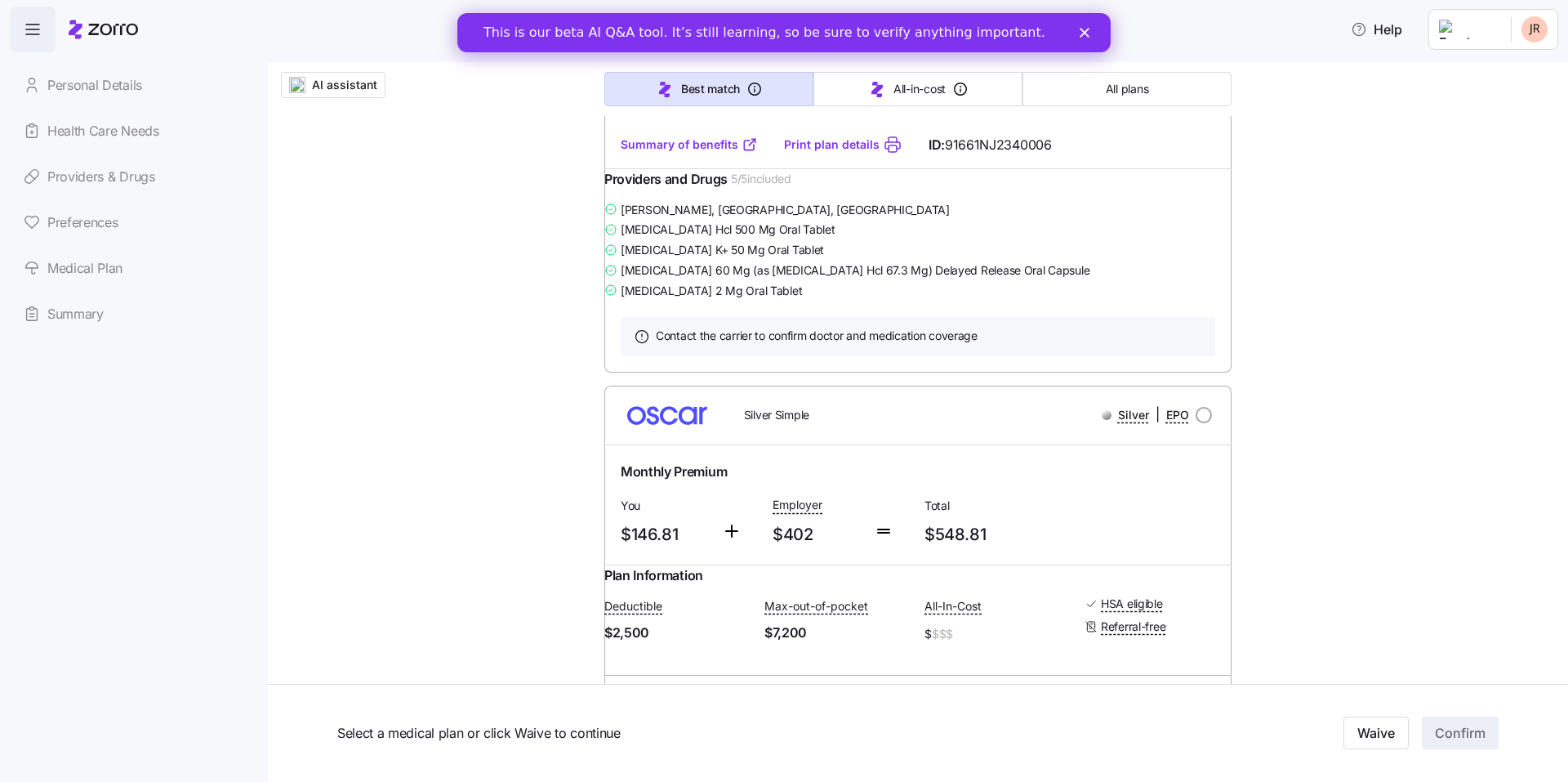
click at [823, 153] on link "Print plan details" at bounding box center [832, 144] width 95 height 17
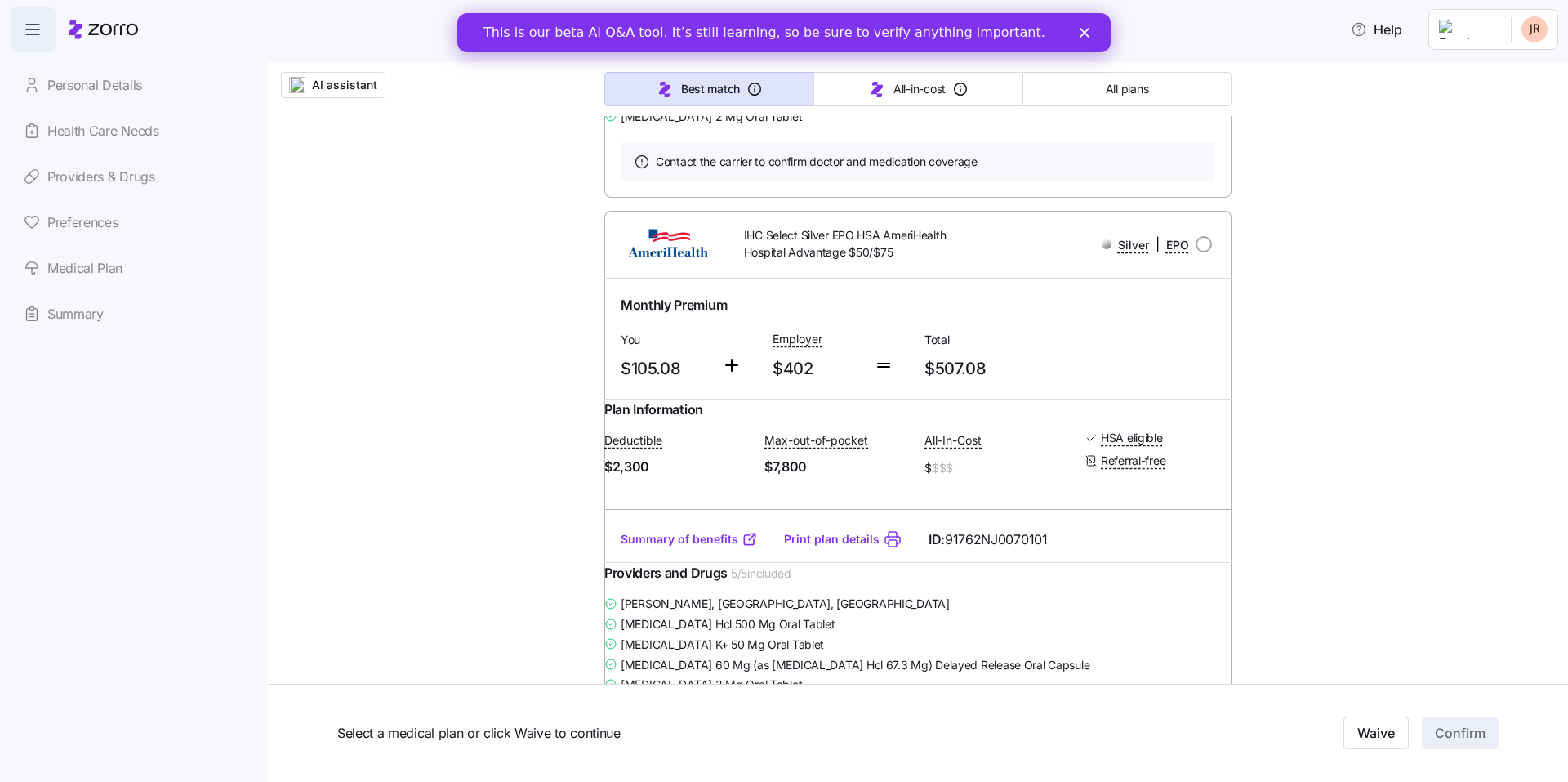
scroll to position [807, 0]
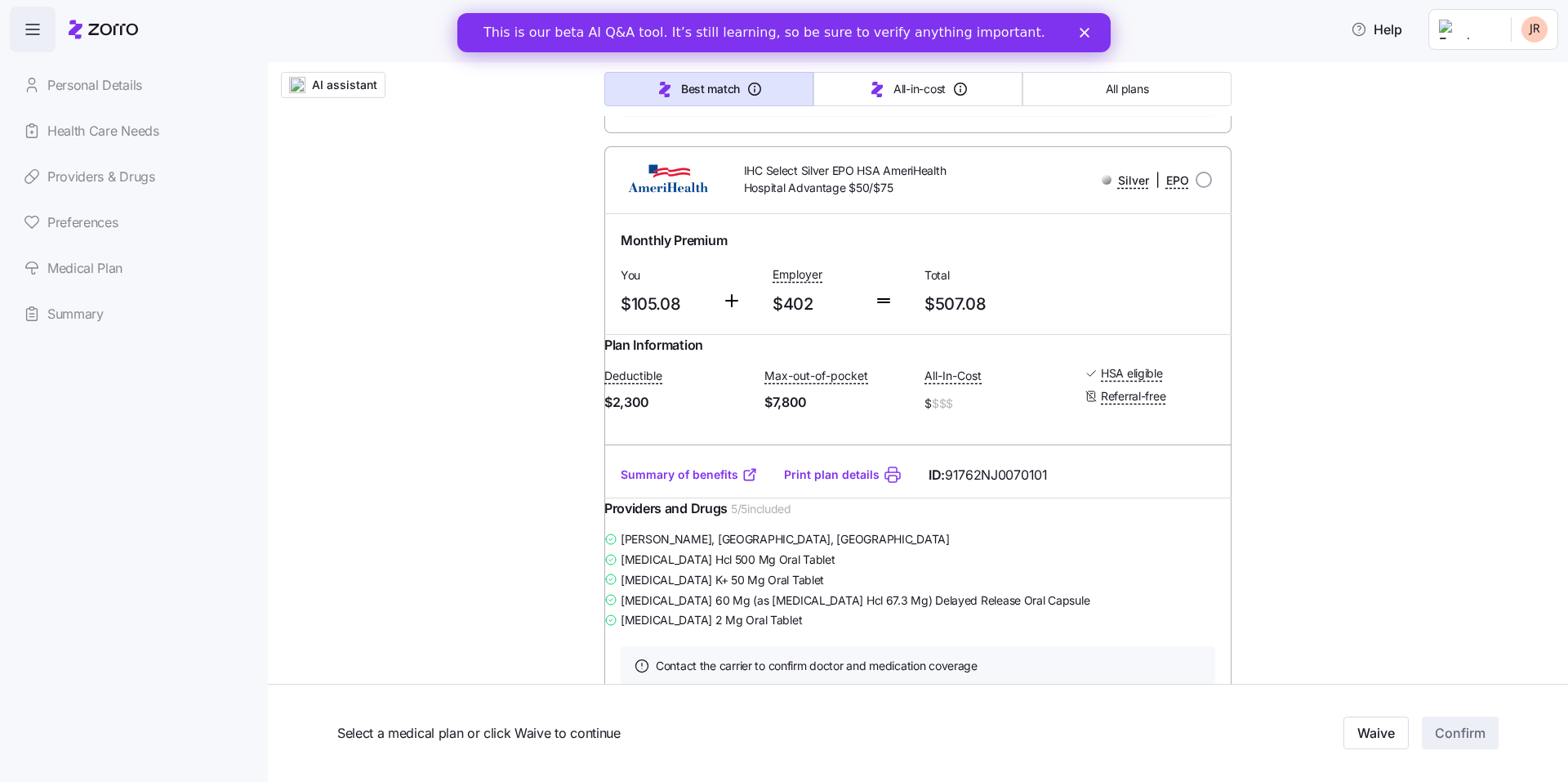
click at [694, 199] on img at bounding box center [668, 180] width 101 height 39
click at [647, 199] on img at bounding box center [668, 180] width 101 height 39
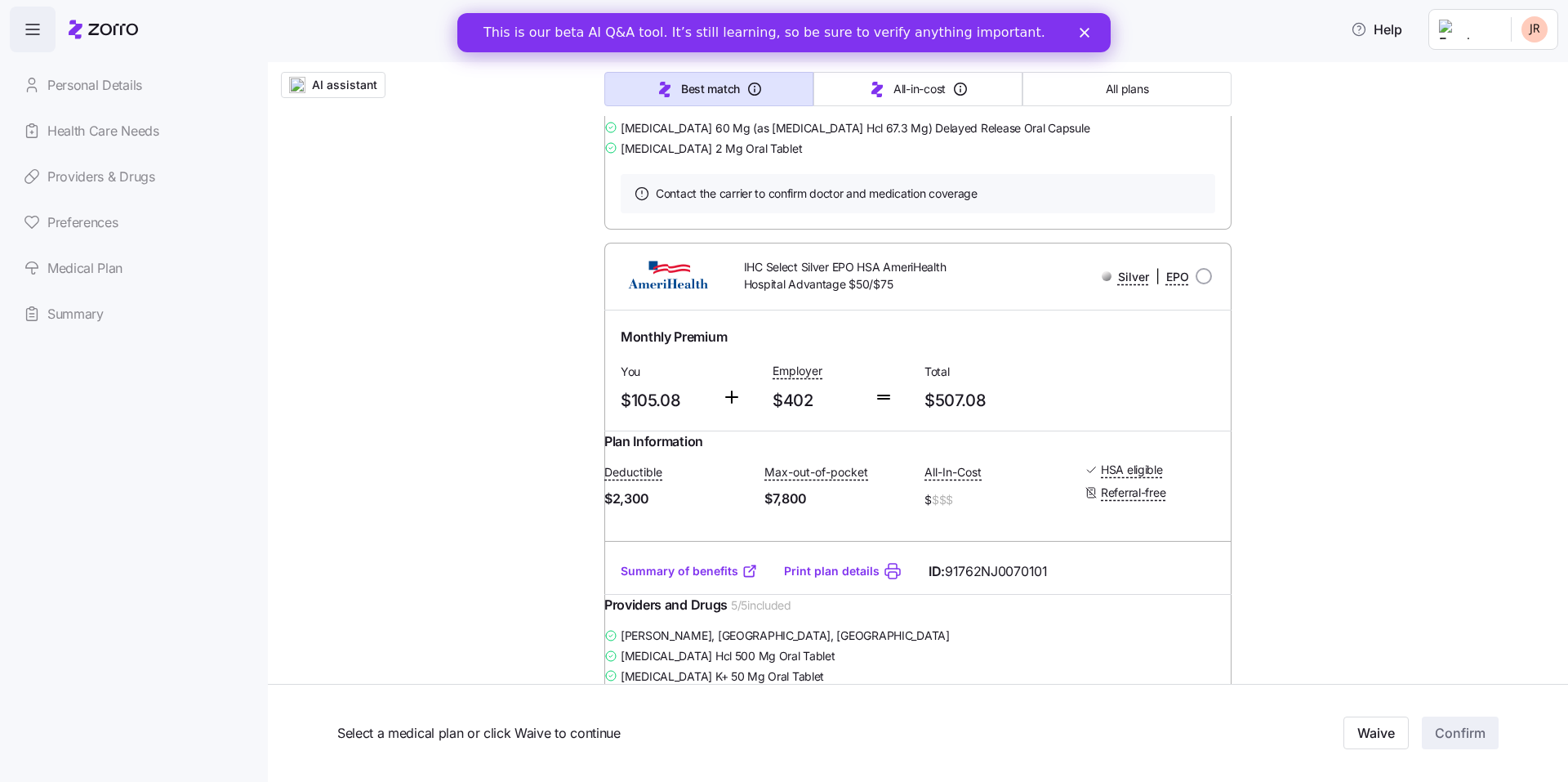
scroll to position [742, 0]
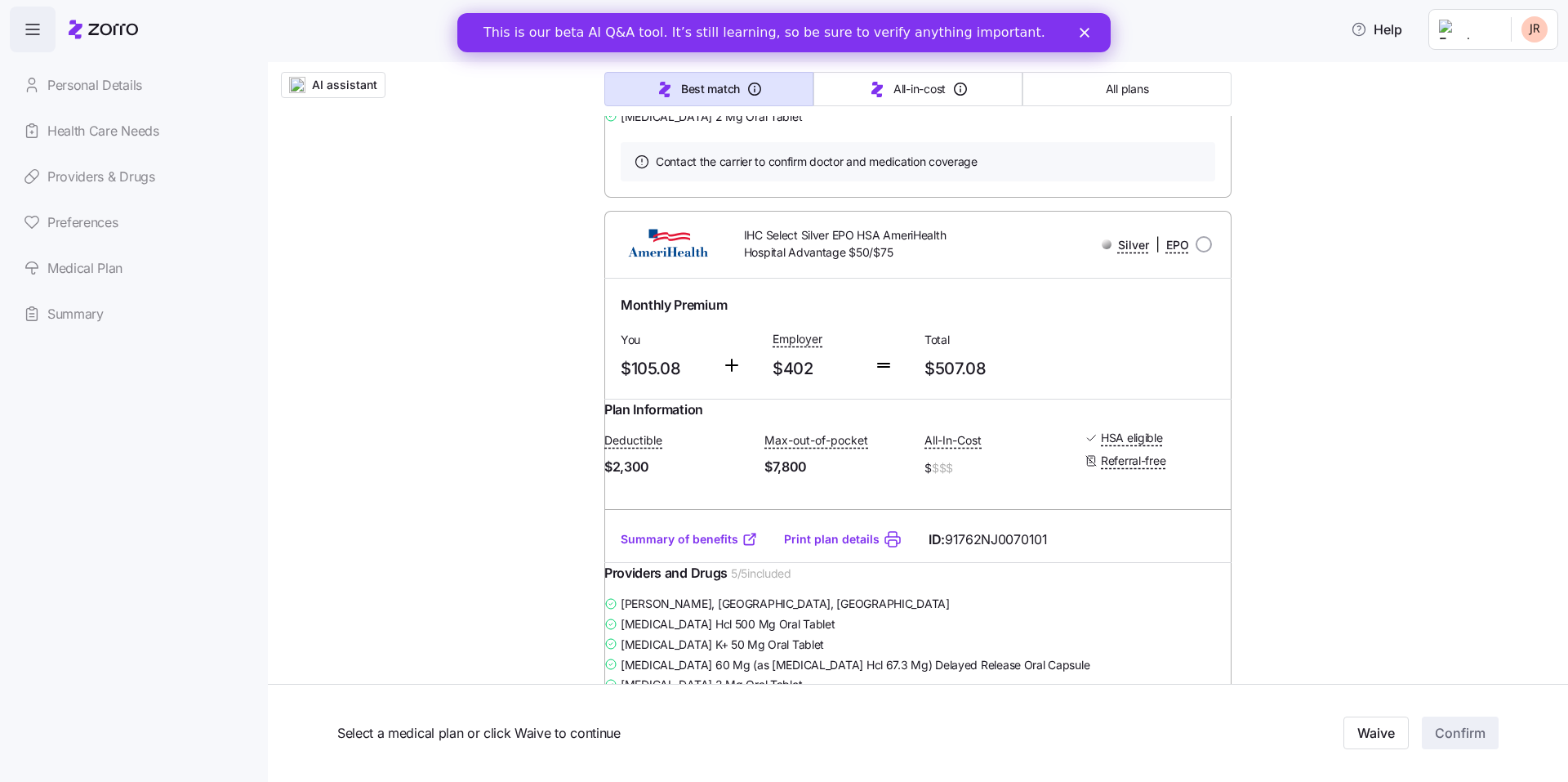
click at [681, 548] on link "Summary of benefits" at bounding box center [689, 540] width 137 height 17
click at [659, 264] on img at bounding box center [668, 244] width 101 height 39
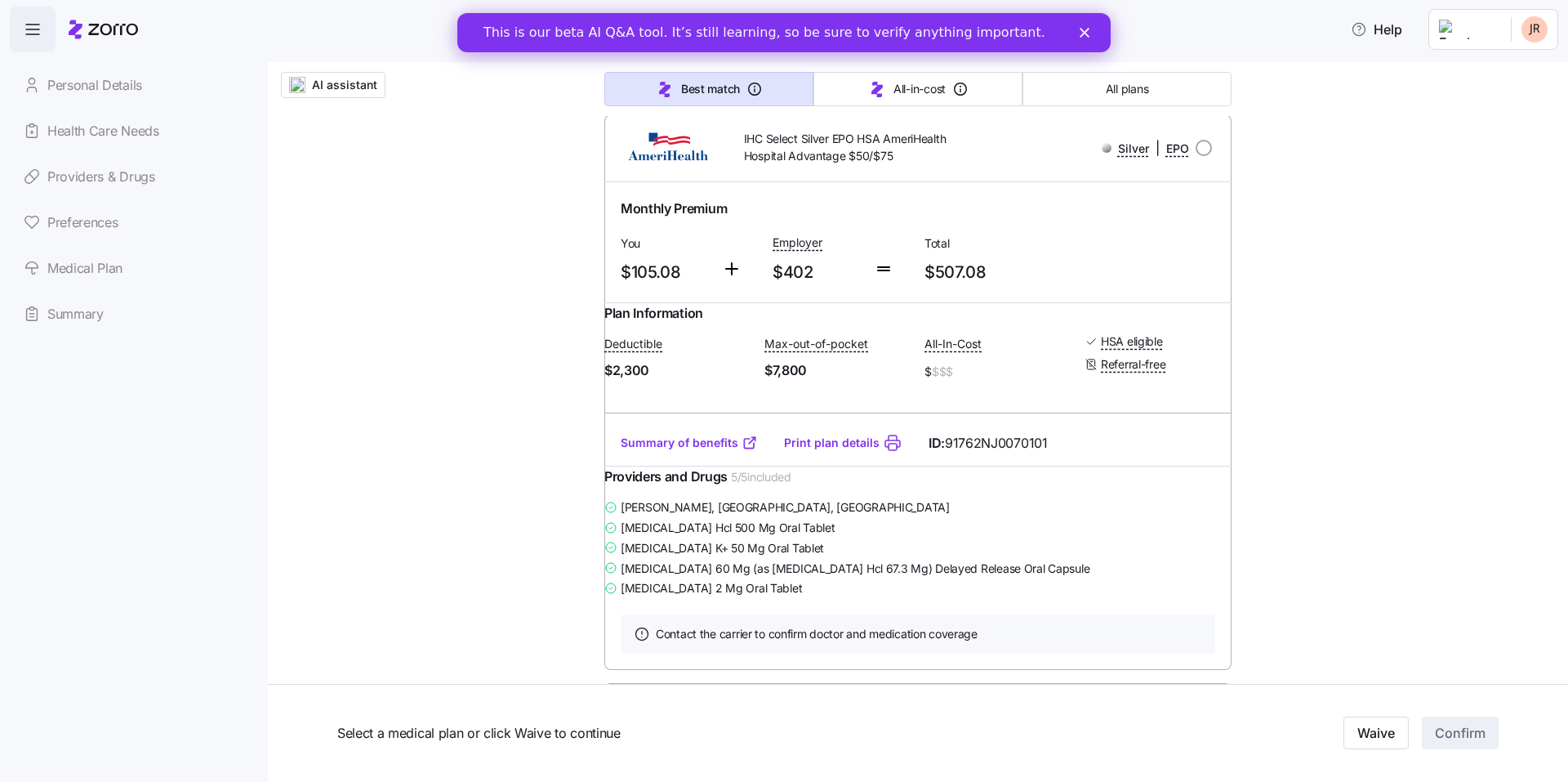
scroll to position [967, 0]
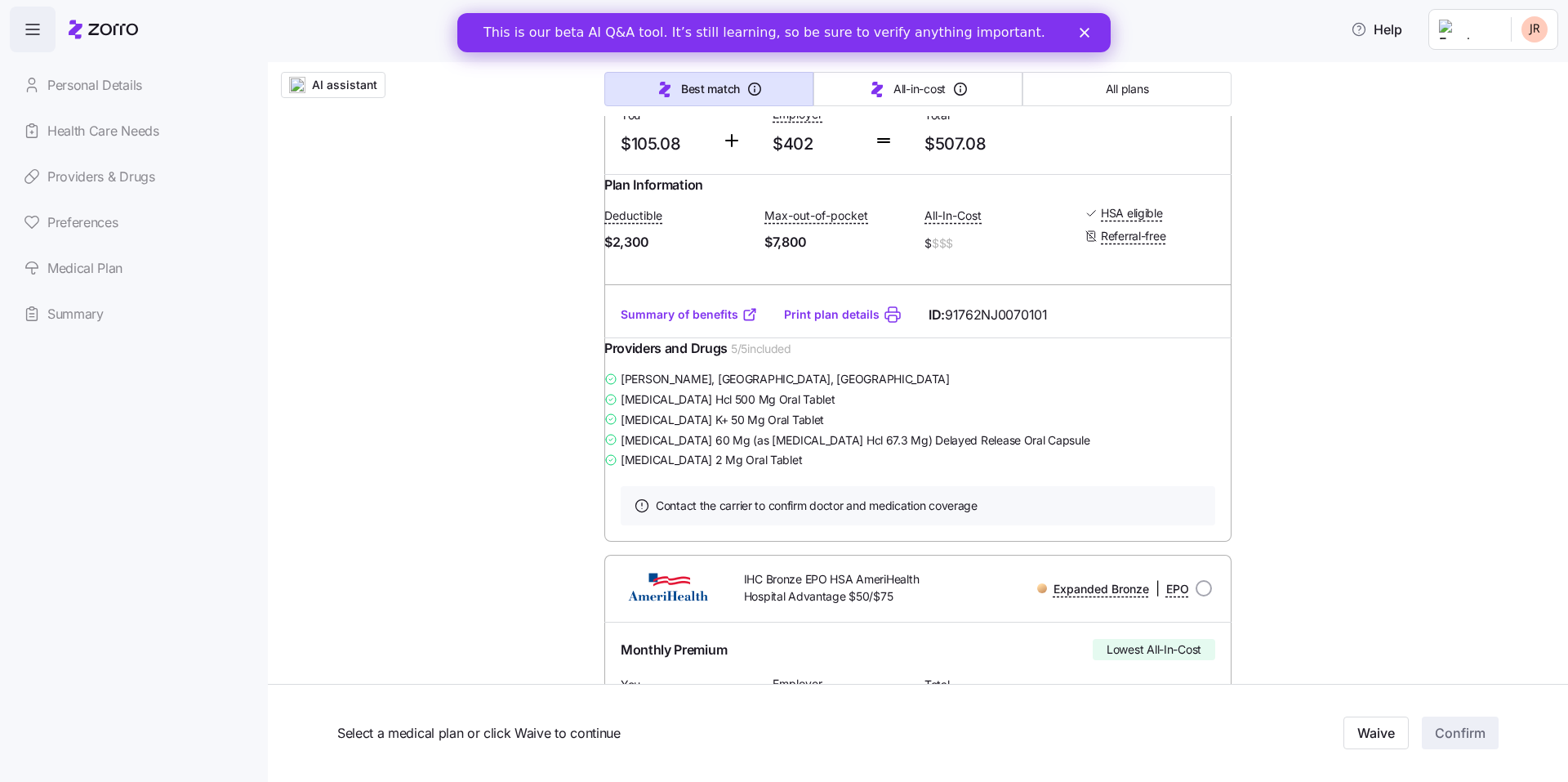
click at [815, 323] on link "Print plan details" at bounding box center [832, 315] width 95 height 17
